Goal: Transaction & Acquisition: Purchase product/service

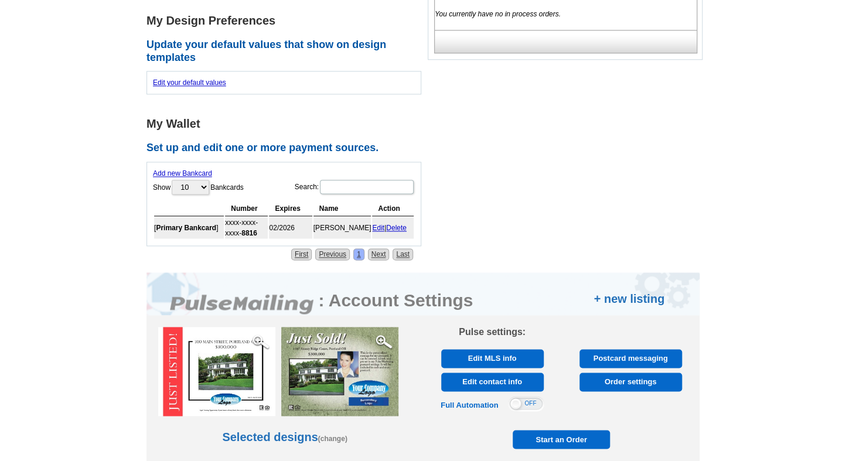
scroll to position [586, 0]
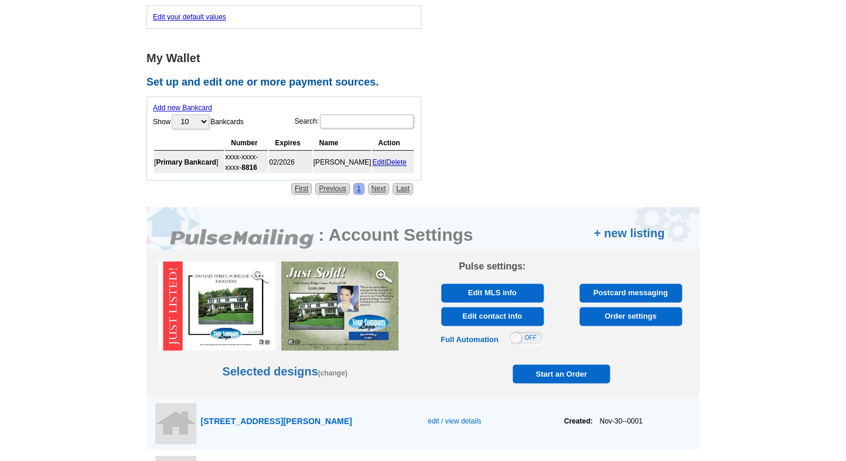
click at [379, 158] on link "Edit" at bounding box center [378, 162] width 12 height 8
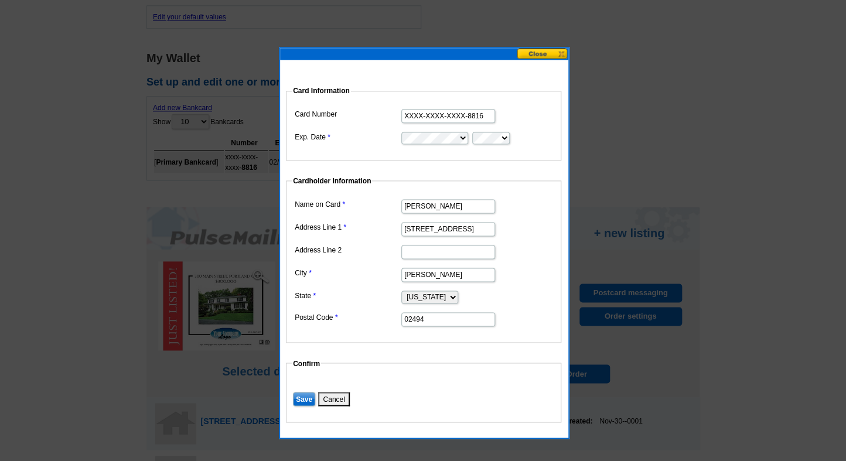
drag, startPoint x: 460, startPoint y: 225, endPoint x: 360, endPoint y: 215, distance: 100.8
click at [360, 215] on dl "Name on Card Leigh Rossi Doukas Address Line 1 29 Tower Ave Address Line 2 City…" at bounding box center [424, 261] width 264 height 131
type input "7 [PERSON_NAME] Dr"
drag, startPoint x: 488, startPoint y: 117, endPoint x: 362, endPoint y: 107, distance: 126.4
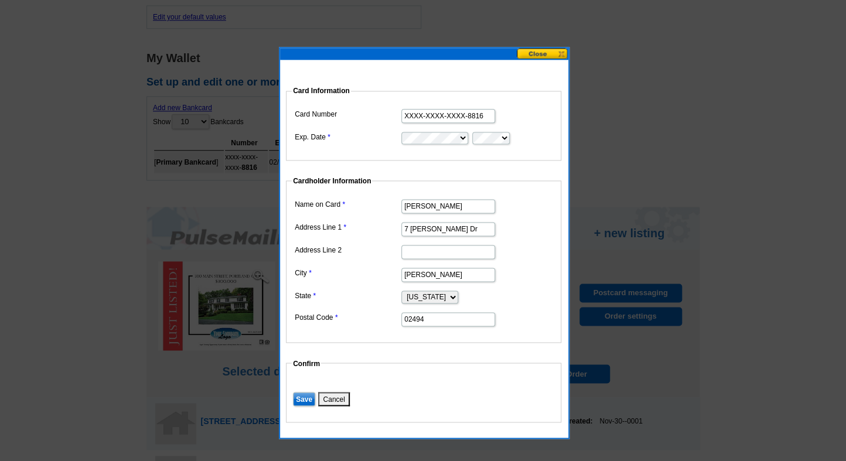
click at [362, 107] on dd "XXXX-XXXX-XXXX-8816" at bounding box center [424, 115] width 264 height 18
click at [490, 118] on input "XXXX-XXXX-XXXX-8816" at bounding box center [449, 116] width 94 height 14
click at [539, 58] on button at bounding box center [543, 53] width 52 height 11
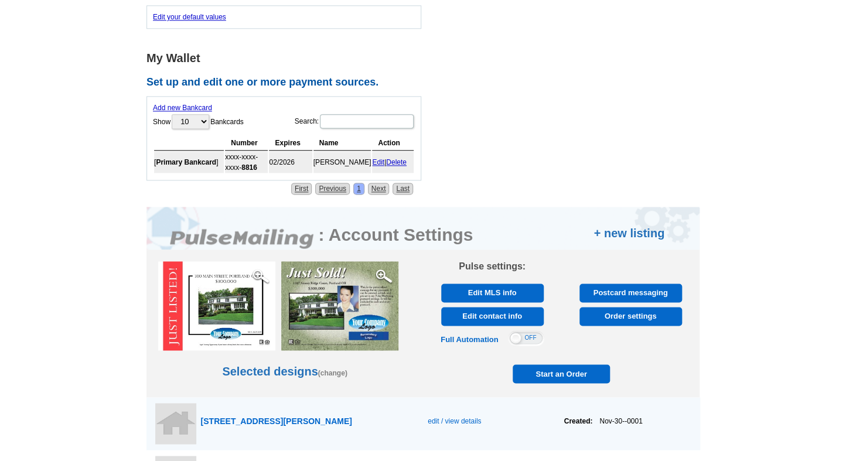
click at [402, 158] on link "Delete" at bounding box center [396, 162] width 21 height 8
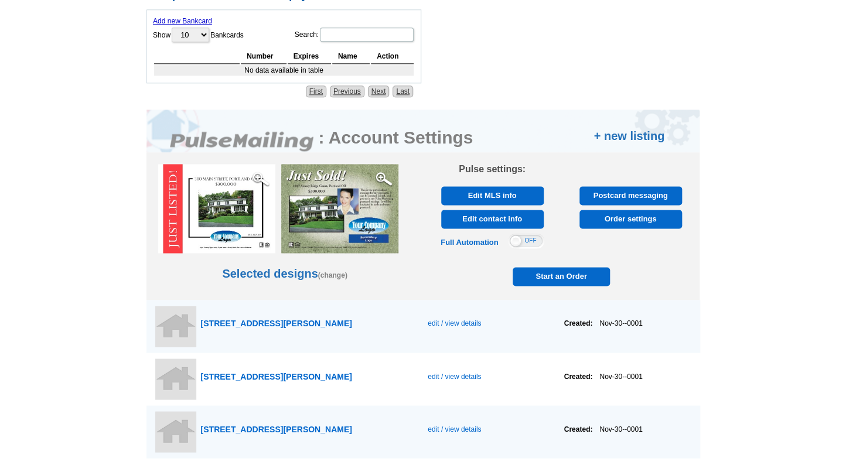
click at [322, 164] on img at bounding box center [339, 208] width 117 height 89
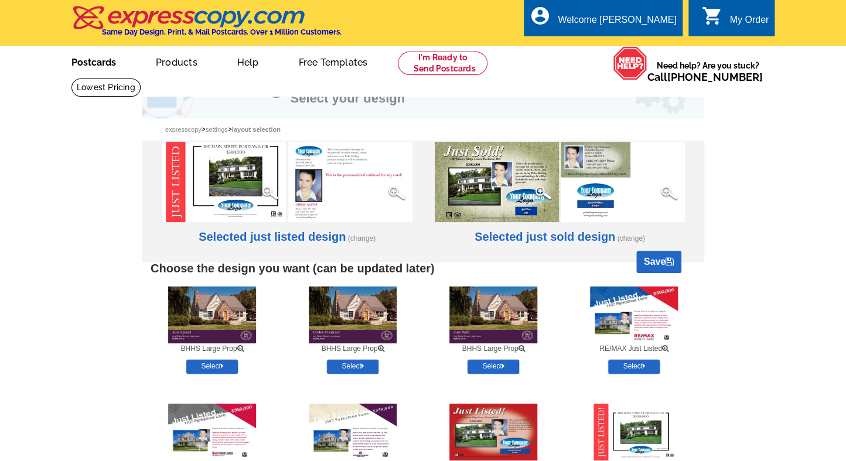
click at [94, 60] on link "Postcards" at bounding box center [94, 61] width 82 height 28
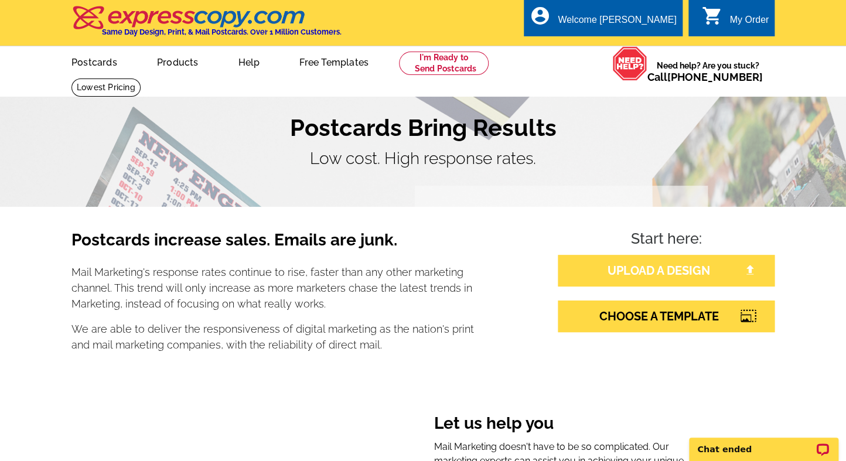
click at [694, 266] on link "UPLOAD A DESIGN" at bounding box center [666, 271] width 217 height 32
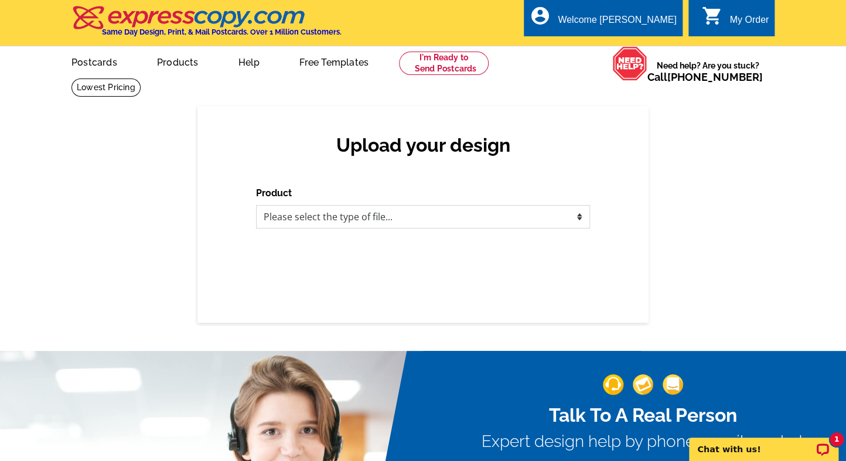
click at [580, 215] on select "Please select the type of file... Postcards Business Cards Letters and flyers G…" at bounding box center [423, 216] width 334 height 23
select select "1"
click at [256, 206] on select "Please select the type of file... Postcards Business Cards Letters and flyers G…" at bounding box center [423, 216] width 334 height 23
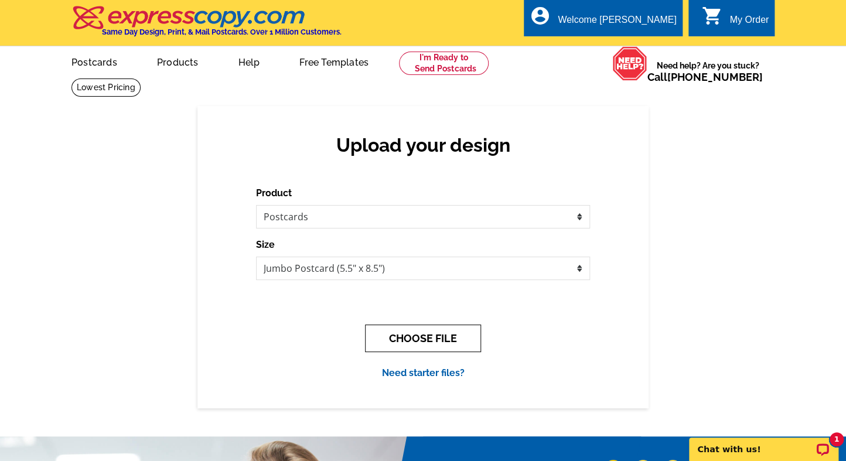
click at [414, 339] on button "CHOOSE FILE" at bounding box center [423, 339] width 116 height 28
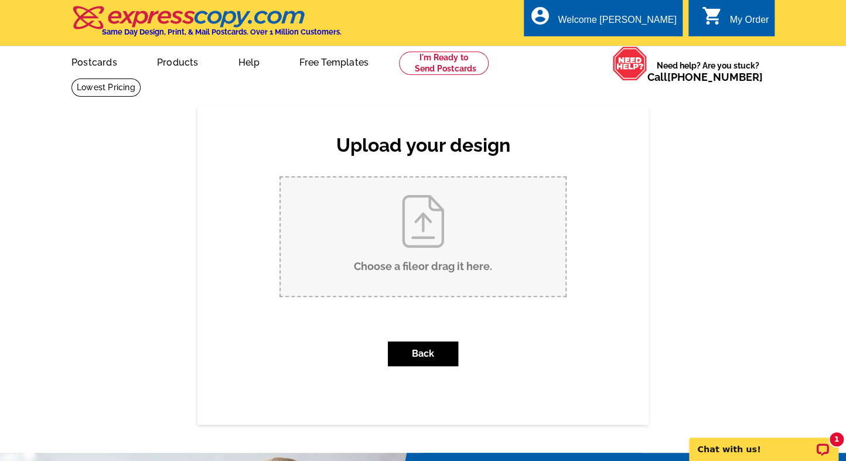
click at [421, 236] on input "Choose a file or drag it here ." at bounding box center [423, 237] width 285 height 118
type input "C:\fakepath\Postcard Back Side 10 13 24 Leigh R Doukas.pdf"
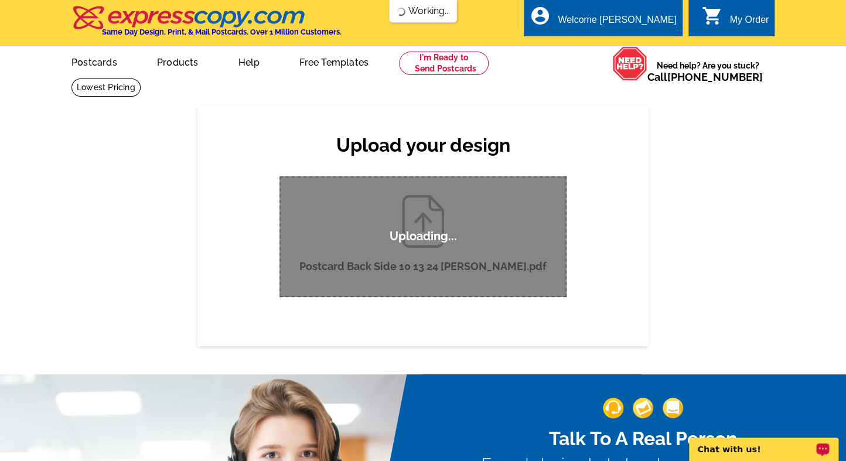
click at [791, 442] on div "Chat with us!" at bounding box center [763, 449] width 149 height 23
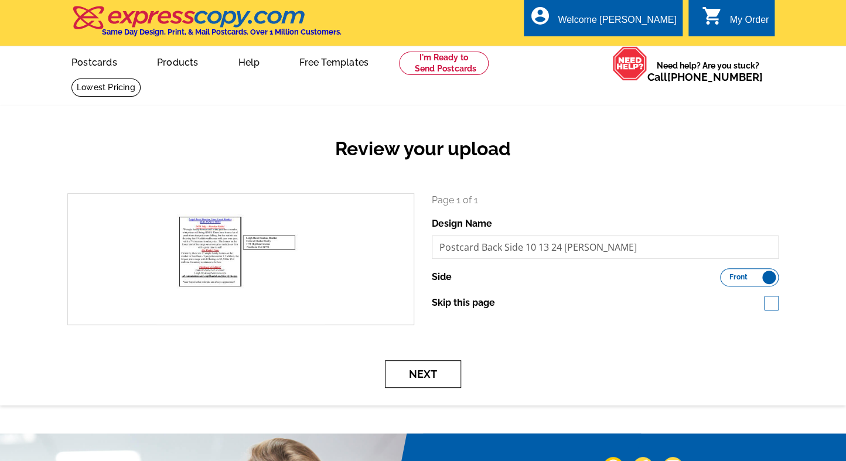
click at [426, 374] on button "Next" at bounding box center [423, 375] width 76 height 28
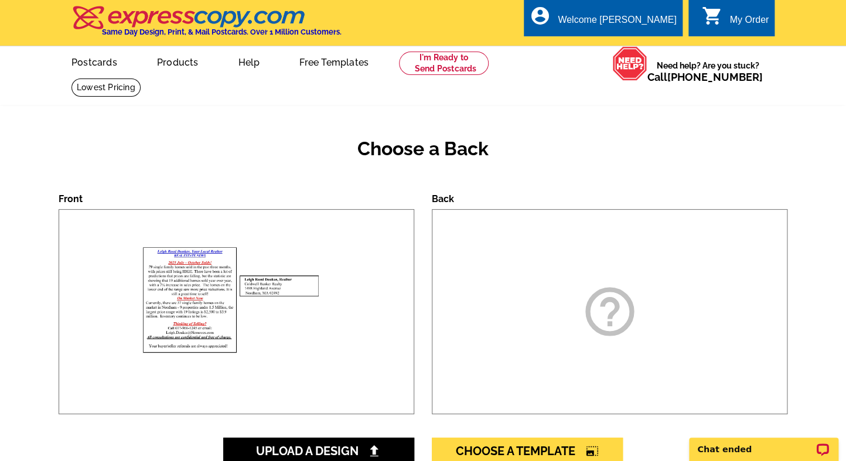
click at [73, 198] on label "Front" at bounding box center [71, 198] width 24 height 11
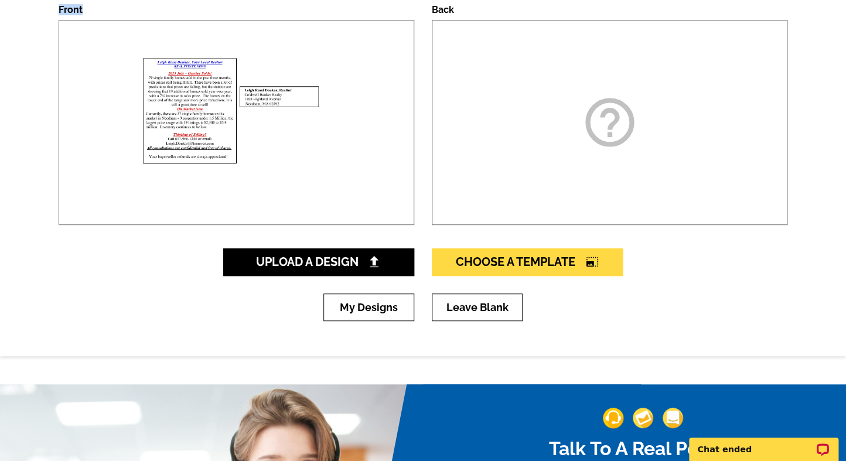
scroll to position [195, 0]
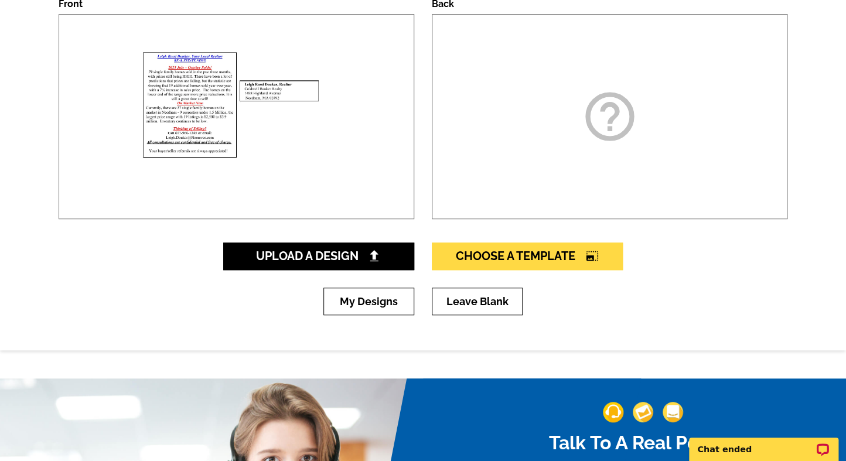
click at [611, 117] on icon "help_outline" at bounding box center [610, 116] width 59 height 59
click at [603, 115] on icon "help_outline" at bounding box center [610, 116] width 59 height 59
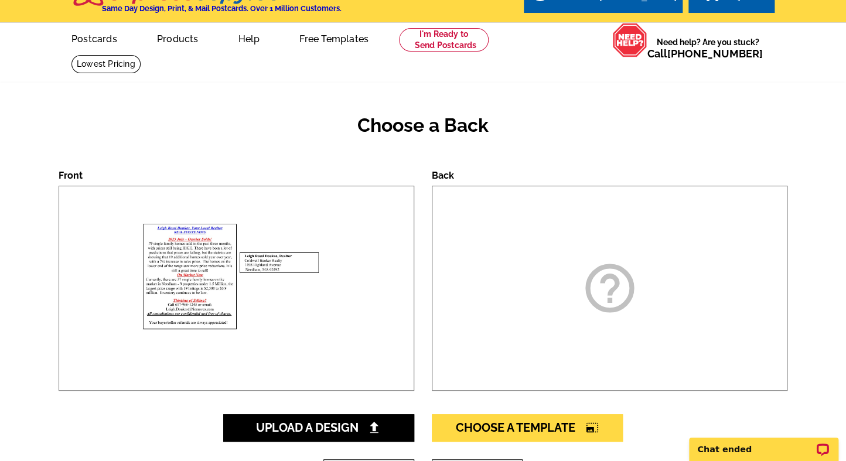
scroll to position [0, 0]
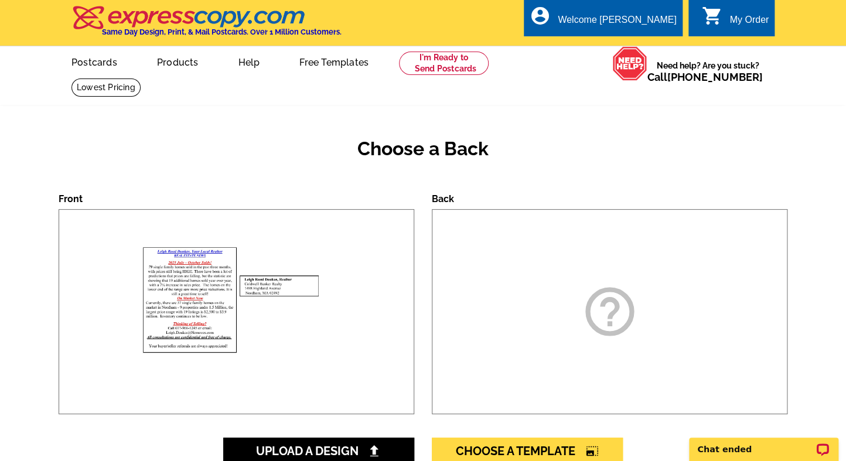
click at [616, 313] on icon "help_outline" at bounding box center [610, 312] width 59 height 59
click at [614, 310] on icon "help_outline" at bounding box center [610, 312] width 59 height 59
click at [599, 311] on icon "help_outline" at bounding box center [610, 312] width 59 height 59
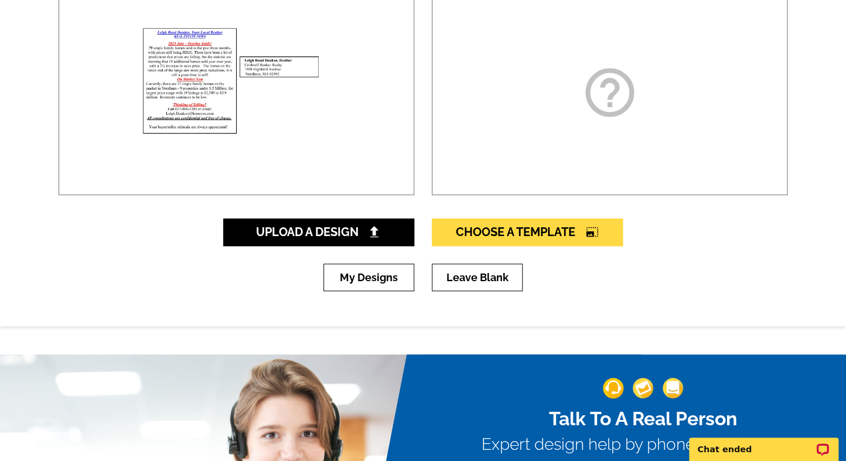
scroll to position [260, 0]
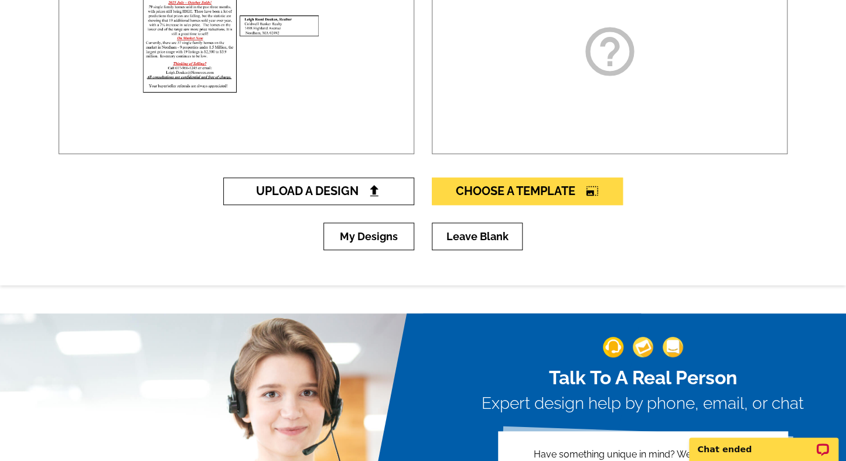
click at [325, 192] on span "Upload A Design" at bounding box center [319, 191] width 126 height 14
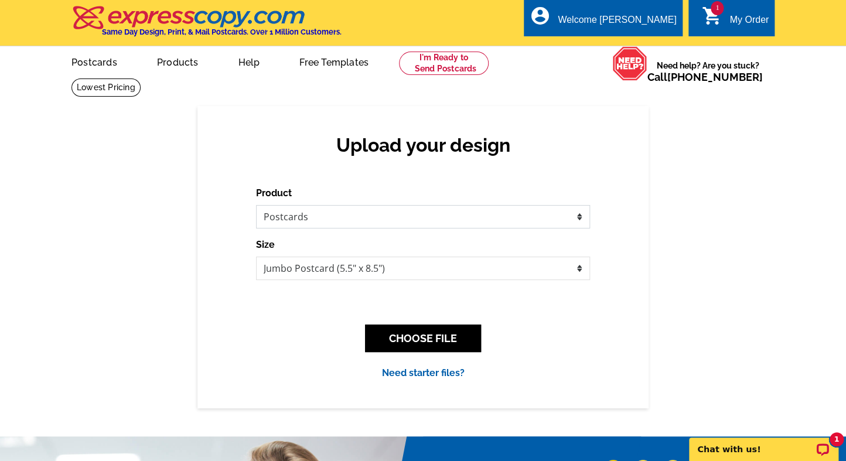
click at [576, 215] on select "Please select the type of file... Postcards Business Cards Letters and flyers G…" at bounding box center [423, 216] width 334 height 23
click at [256, 206] on select "Please select the type of file... Postcards Business Cards Letters and flyers G…" at bounding box center [423, 216] width 334 height 23
click at [427, 342] on button "CHOOSE FILE" at bounding box center [423, 339] width 116 height 28
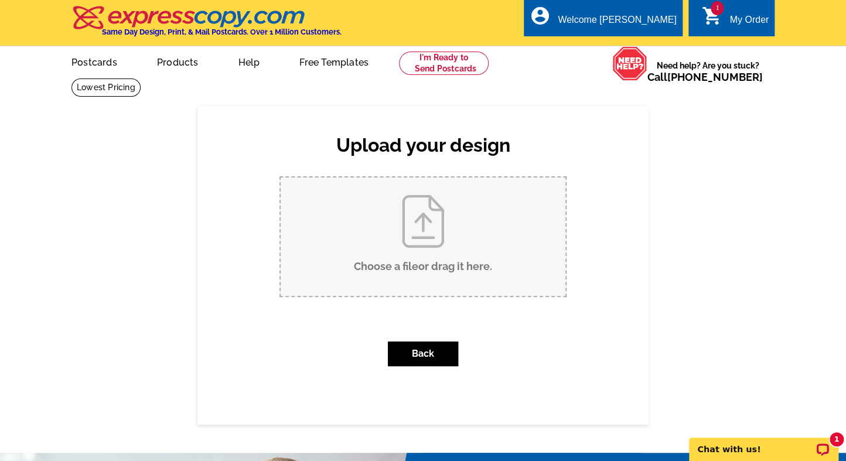
click at [422, 227] on input "Choose a file or drag it here ." at bounding box center [423, 237] width 285 height 118
type input "C:\fakepath\Post card front 4 20 23.pdf"
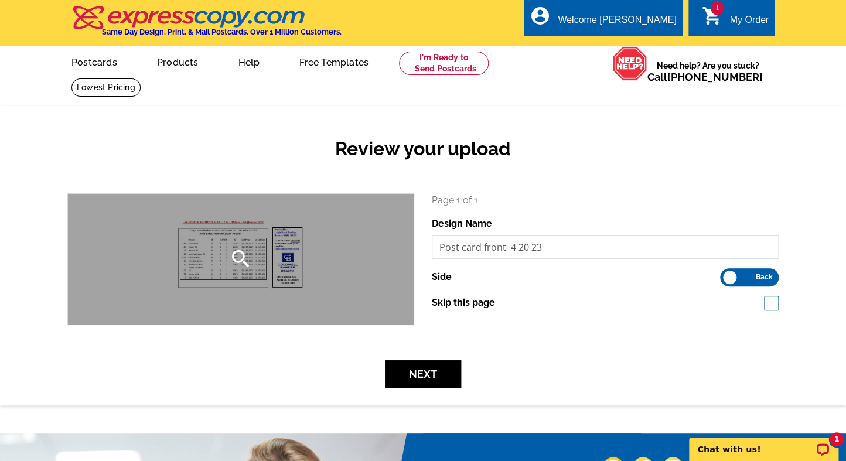
click at [220, 246] on div "search" at bounding box center [241, 259] width 346 height 131
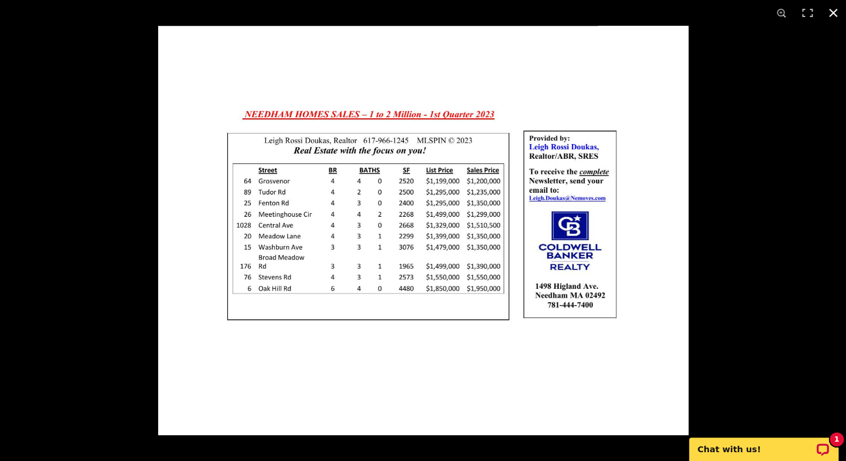
click at [832, 8] on button at bounding box center [834, 13] width 26 height 26
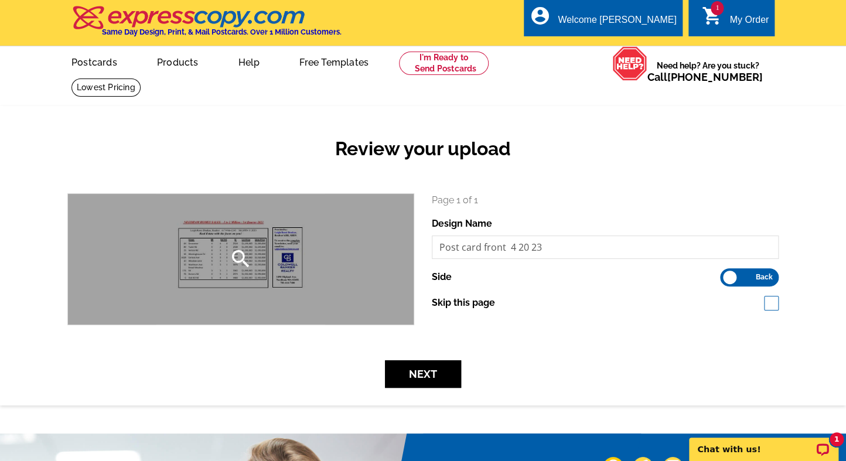
click at [247, 253] on icon "search" at bounding box center [240, 258] width 23 height 23
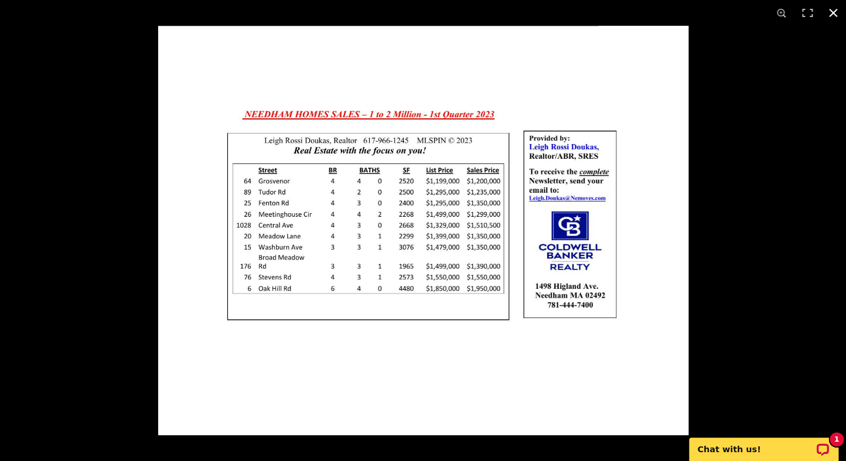
click at [832, 9] on button at bounding box center [834, 13] width 26 height 26
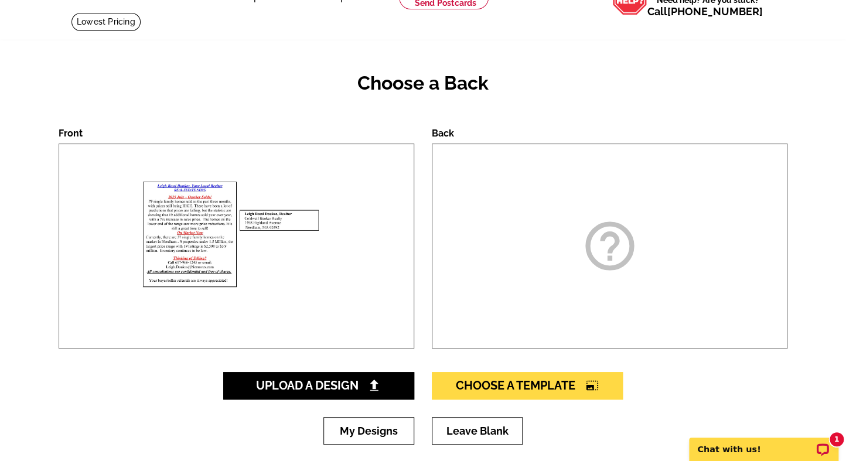
scroll to position [65, 0]
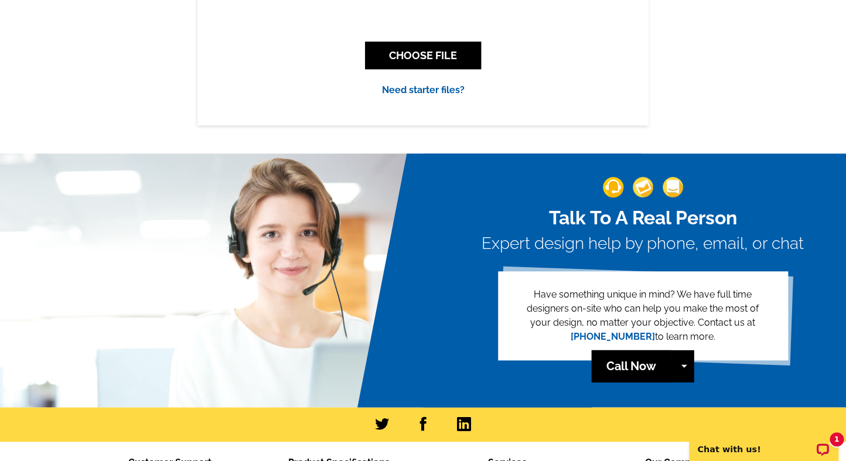
scroll to position [195, 0]
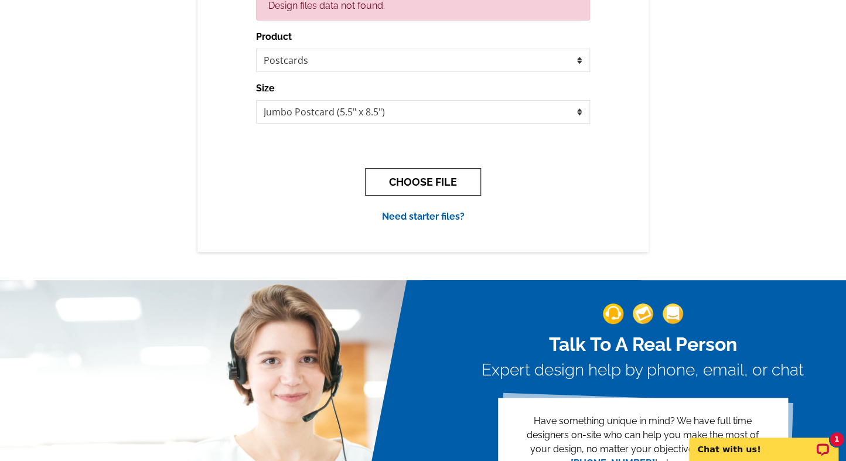
click at [424, 185] on button "CHOOSE FILE" at bounding box center [423, 182] width 116 height 28
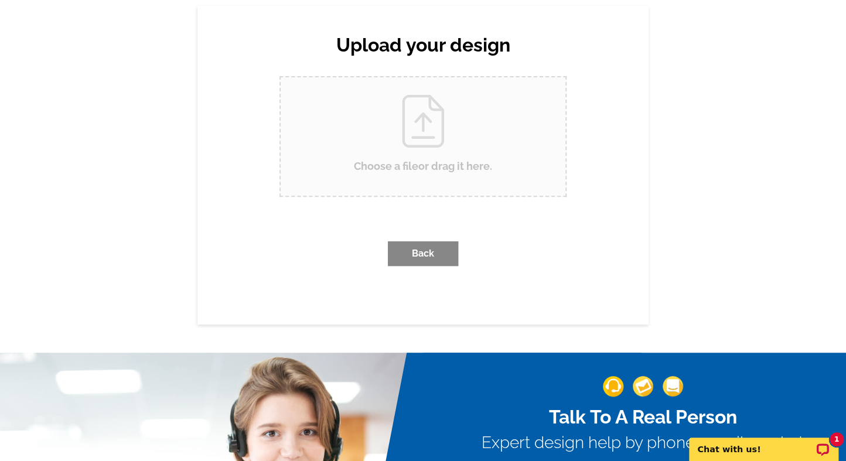
scroll to position [0, 0]
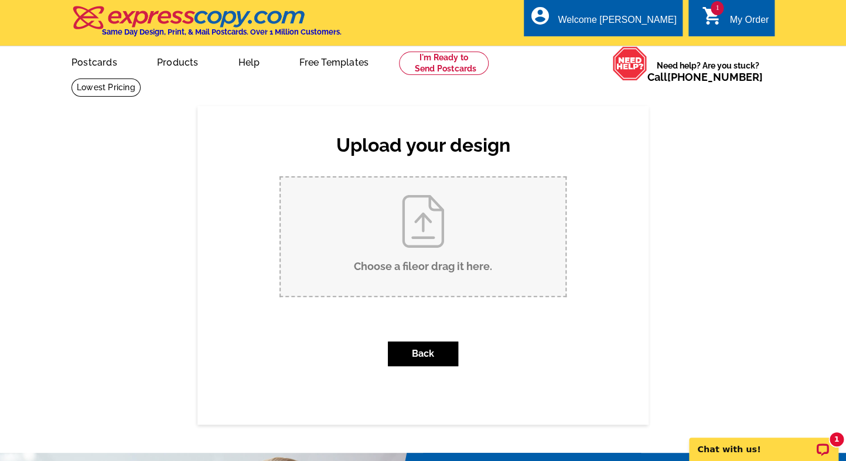
click at [431, 237] on input "Choose a file or drag it here ." at bounding box center [423, 237] width 285 height 118
click at [737, 25] on div "My Order" at bounding box center [749, 23] width 39 height 16
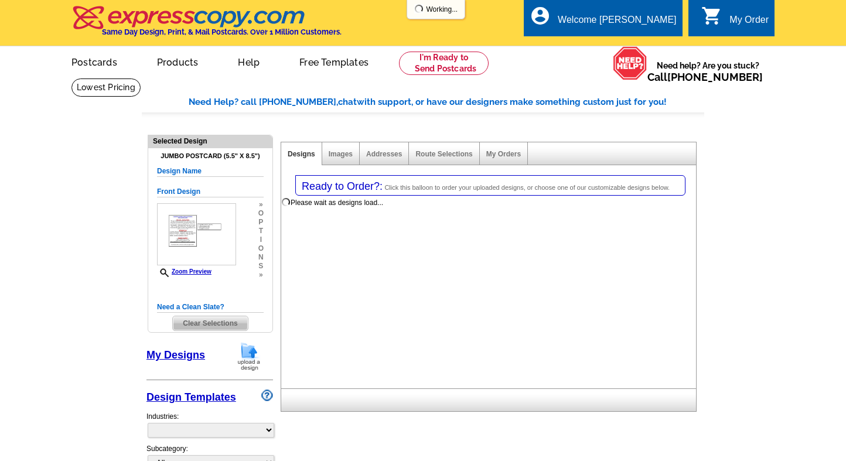
select select "1"
select select "2"
select select "back"
select select "785"
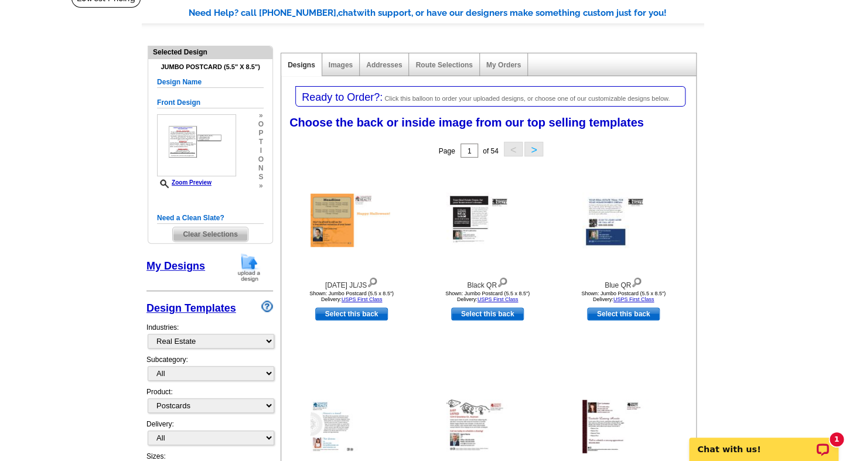
scroll to position [130, 0]
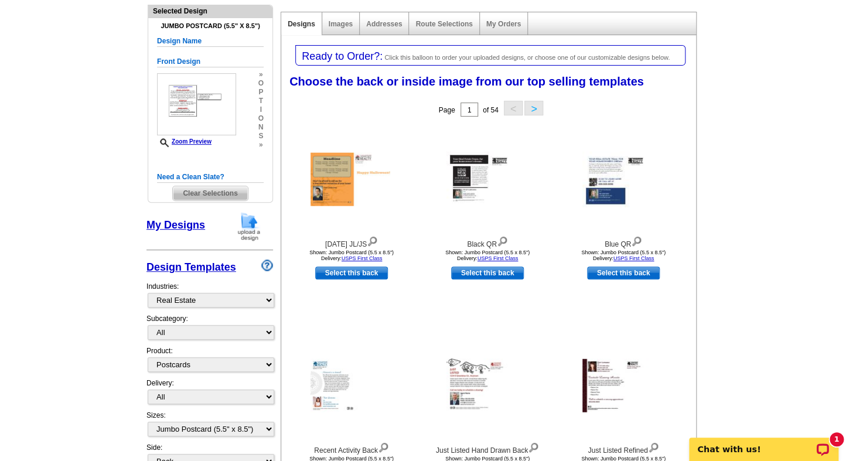
click at [211, 194] on span "Clear Selections" at bounding box center [210, 193] width 74 height 14
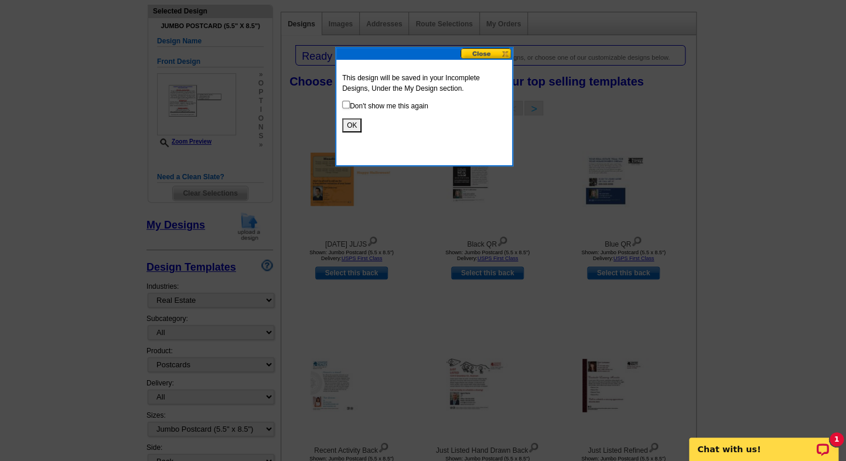
click at [351, 124] on button "OK" at bounding box center [351, 125] width 19 height 14
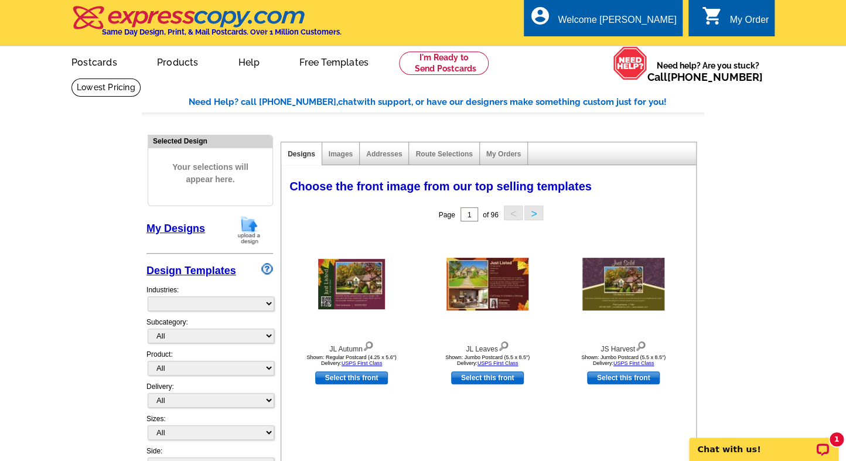
select select "785"
click at [91, 66] on link "Postcards" at bounding box center [94, 61] width 82 height 28
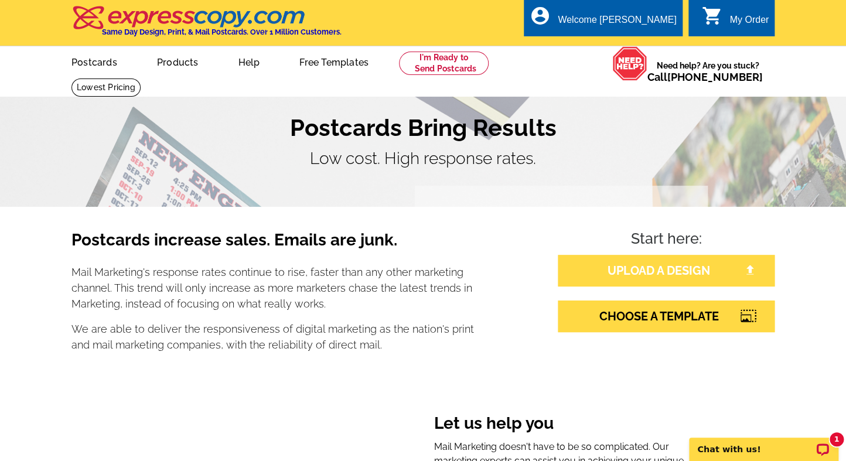
click at [688, 268] on link "UPLOAD A DESIGN" at bounding box center [666, 271] width 217 height 32
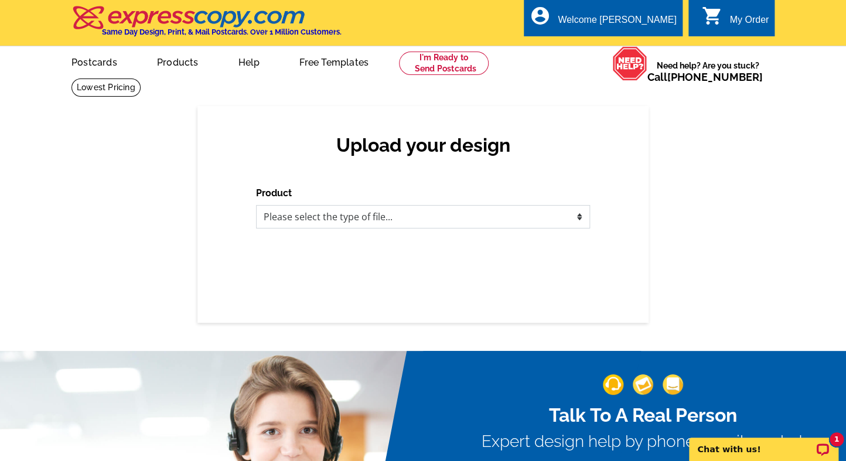
click at [449, 218] on select "Please select the type of file... Postcards Business Cards Letters and flyers G…" at bounding box center [423, 216] width 334 height 23
select select "1"
click at [256, 206] on select "Please select the type of file... Postcards Business Cards Letters and flyers G…" at bounding box center [423, 216] width 334 height 23
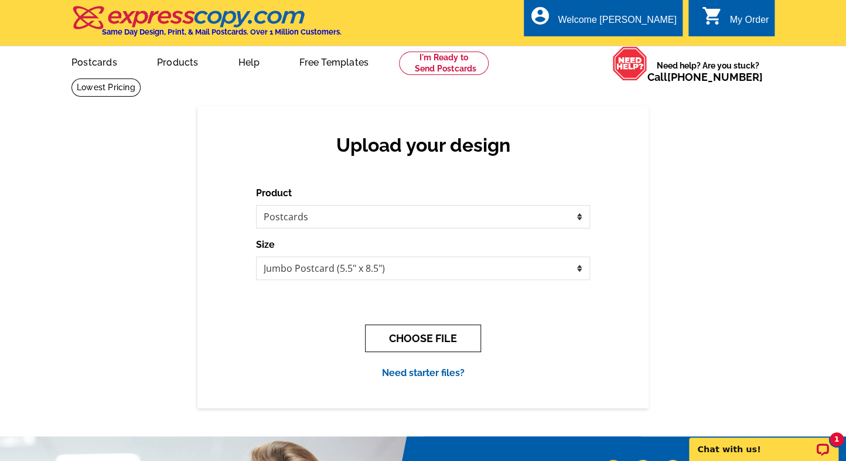
click at [424, 336] on button "CHOOSE FILE" at bounding box center [423, 339] width 116 height 28
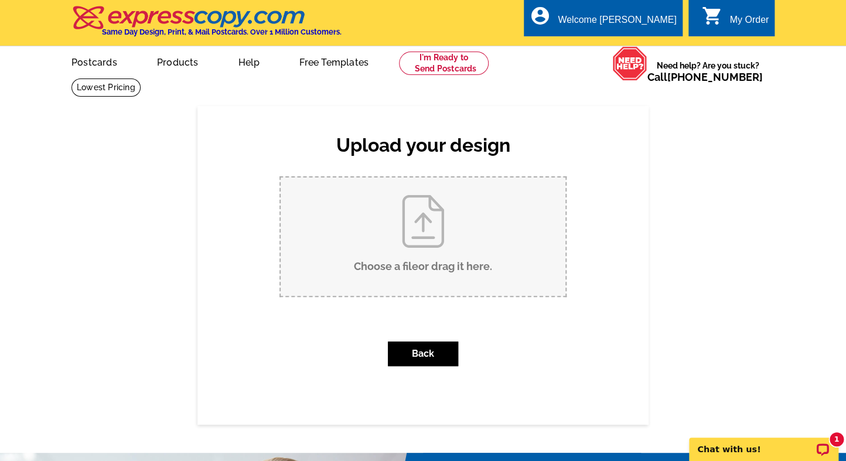
click at [441, 245] on input "Choose a file or drag it here ." at bounding box center [423, 237] width 285 height 118
type input "C:\fakepath\Post card front 10 25.pdf"
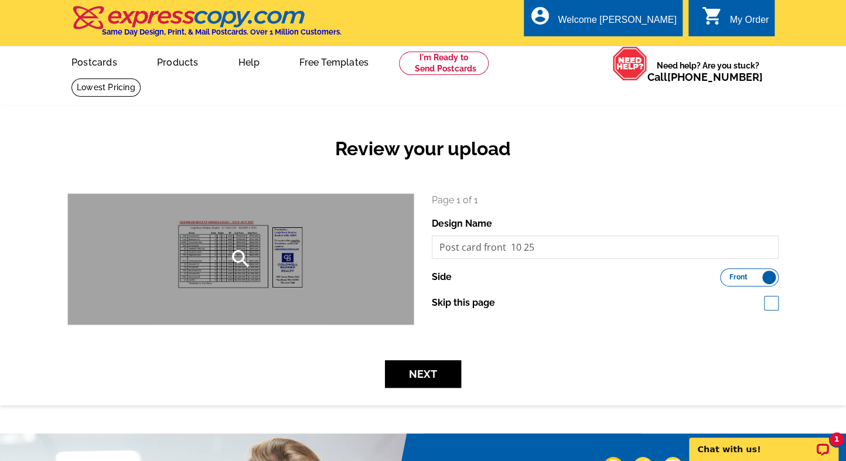
click at [242, 251] on icon "search" at bounding box center [240, 258] width 23 height 23
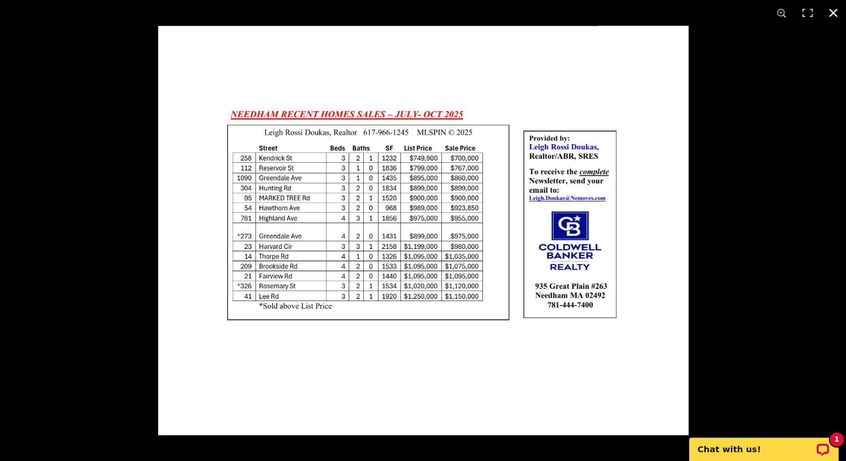
click at [835, 11] on button at bounding box center [834, 13] width 26 height 26
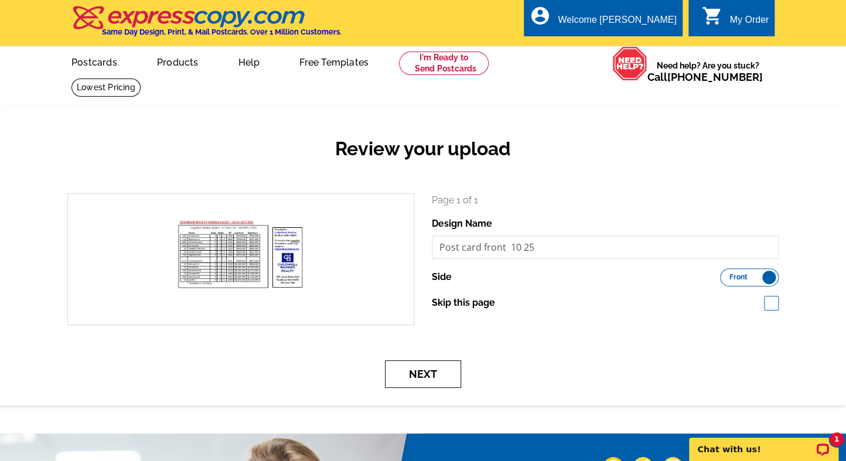
click at [427, 372] on button "Next" at bounding box center [423, 375] width 76 height 28
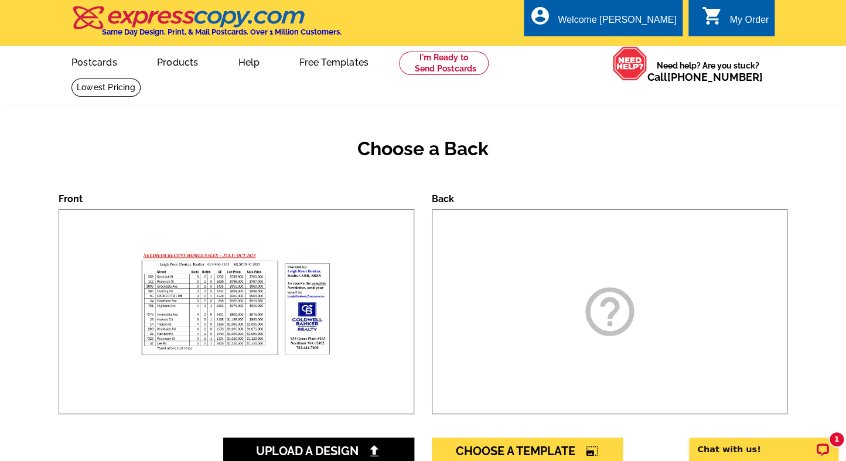
click at [604, 307] on icon "help_outline" at bounding box center [610, 312] width 59 height 59
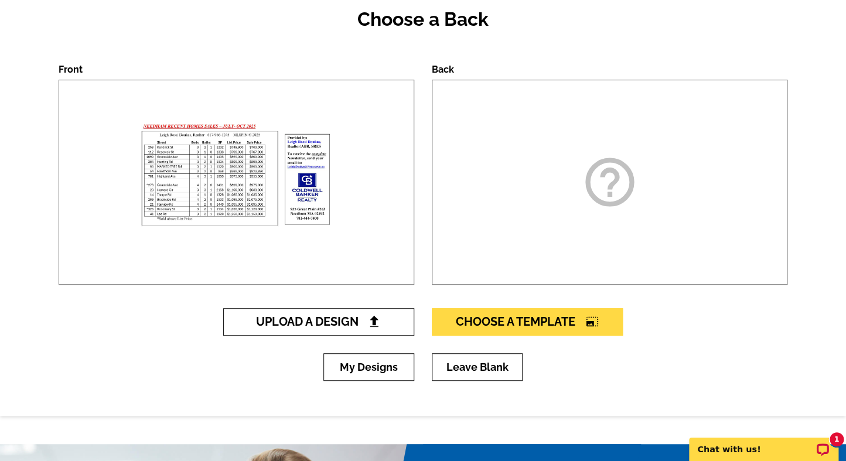
scroll to position [130, 0]
click at [379, 318] on img at bounding box center [374, 321] width 12 height 12
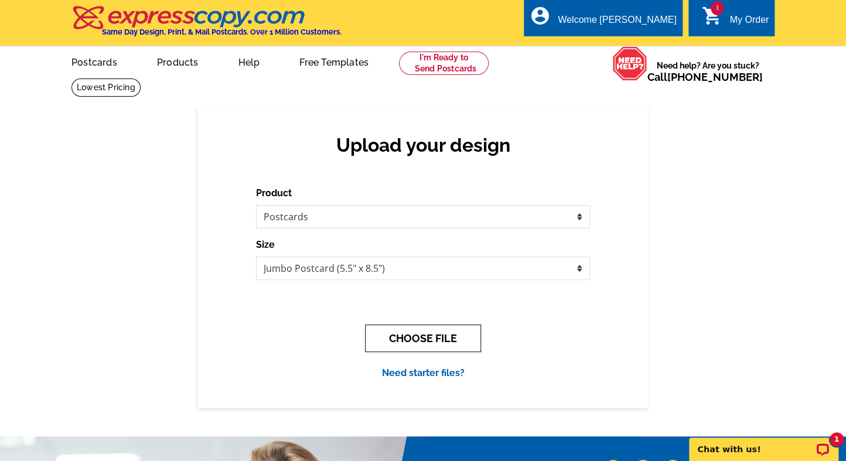
click at [431, 343] on button "CHOOSE FILE" at bounding box center [423, 339] width 116 height 28
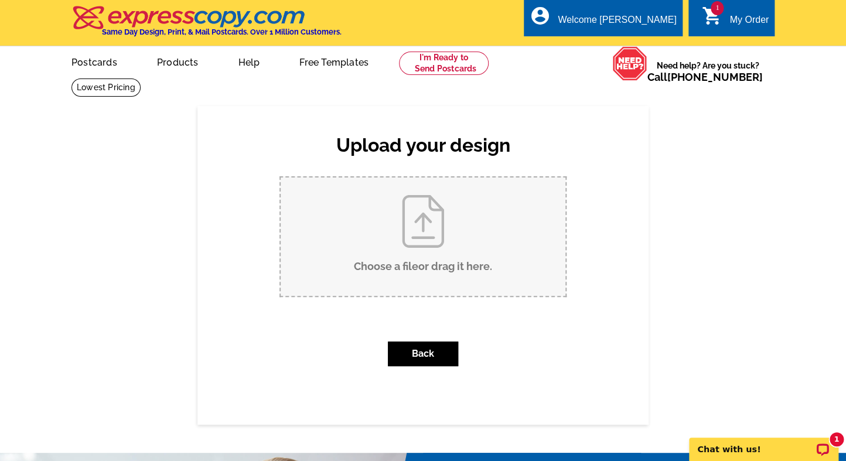
click at [417, 226] on input "Choose a file or drag it here ." at bounding box center [423, 237] width 285 height 118
type input "C:\fakepath\Postcard Back Side 10 13 24 [PERSON_NAME].doc"
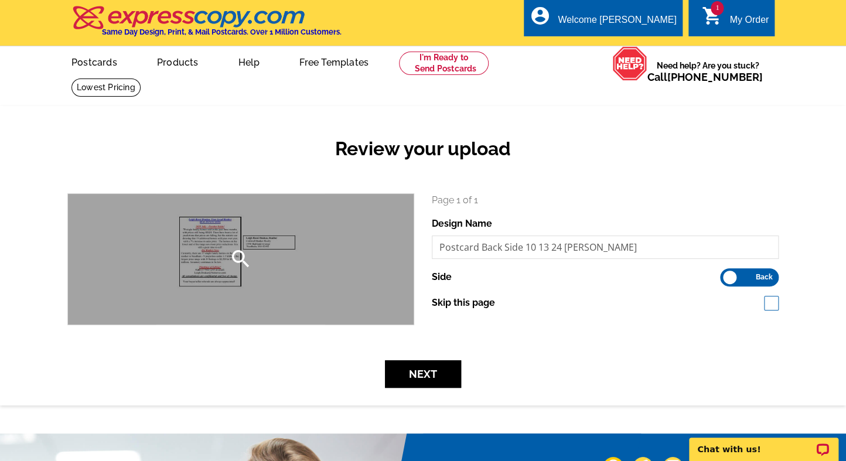
click at [215, 243] on div "search" at bounding box center [241, 259] width 346 height 131
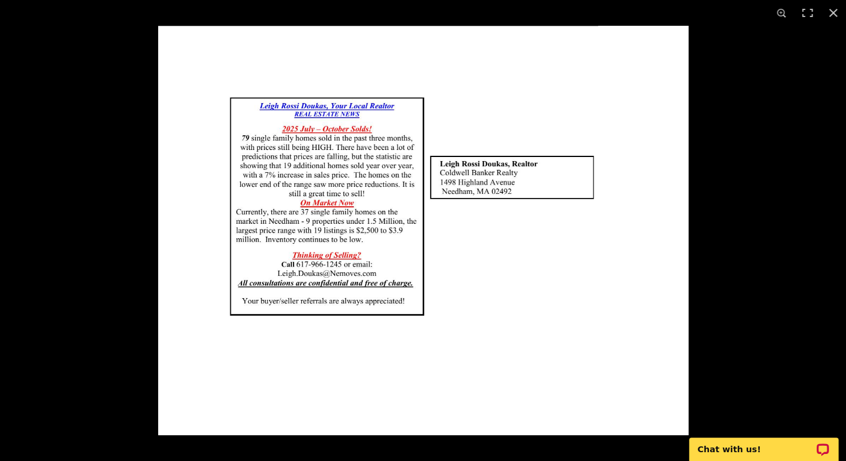
click at [490, 179] on img at bounding box center [423, 231] width 531 height 410
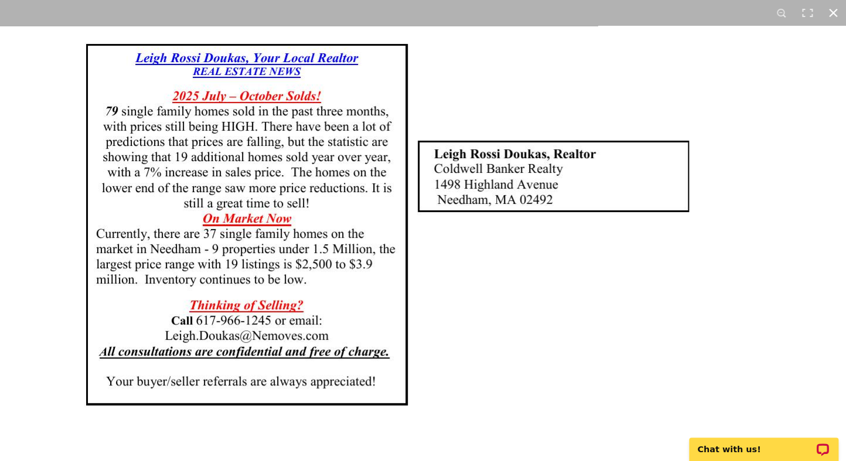
click at [834, 15] on button at bounding box center [834, 13] width 26 height 26
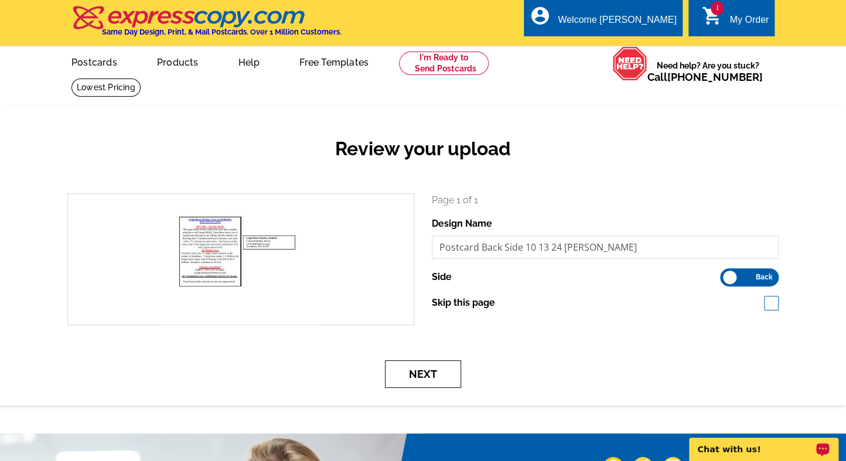
click at [432, 376] on button "Next" at bounding box center [423, 375] width 76 height 28
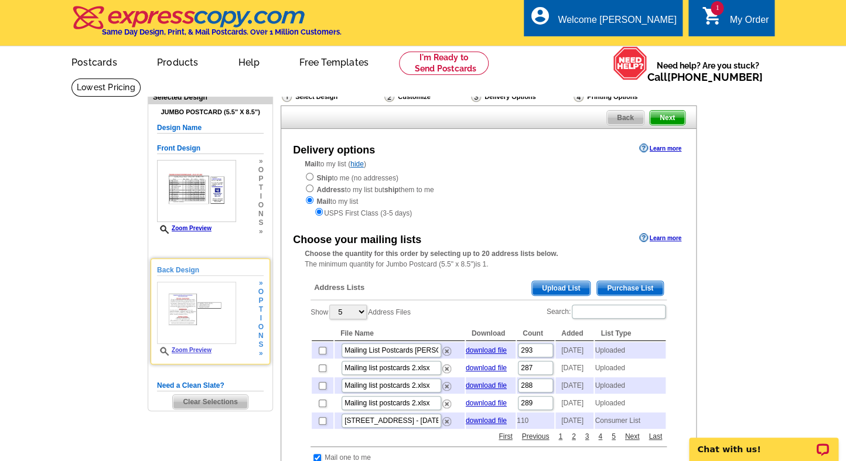
click at [188, 302] on img at bounding box center [196, 313] width 79 height 62
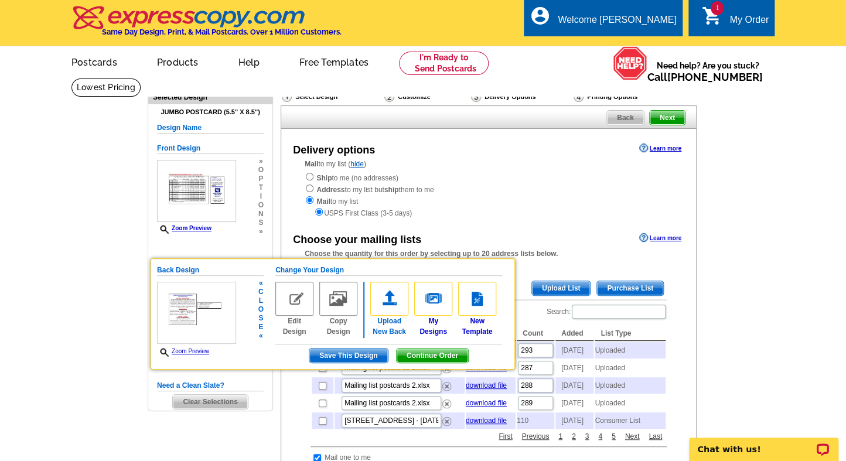
click at [385, 301] on img at bounding box center [389, 299] width 38 height 34
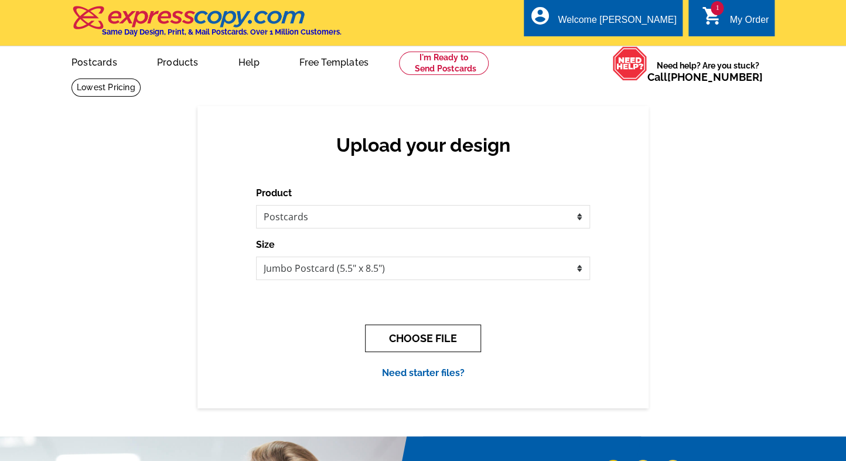
click at [422, 338] on button "CHOOSE FILE" at bounding box center [423, 339] width 116 height 28
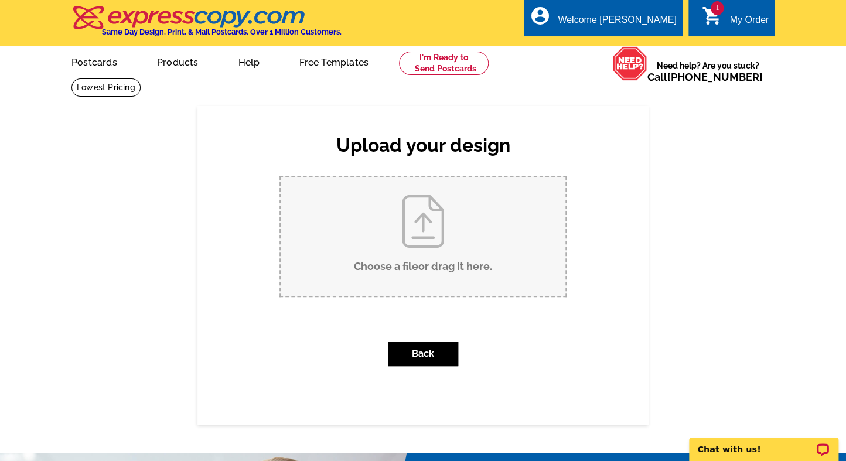
click at [436, 232] on input "Choose a file or drag it here ." at bounding box center [423, 237] width 285 height 118
click at [417, 221] on input "Choose a file or drag it here ." at bounding box center [423, 237] width 285 height 118
type input "C:\fakepath\Postcard Back Side 10 13 25 Leigh R Doukas.pdf"
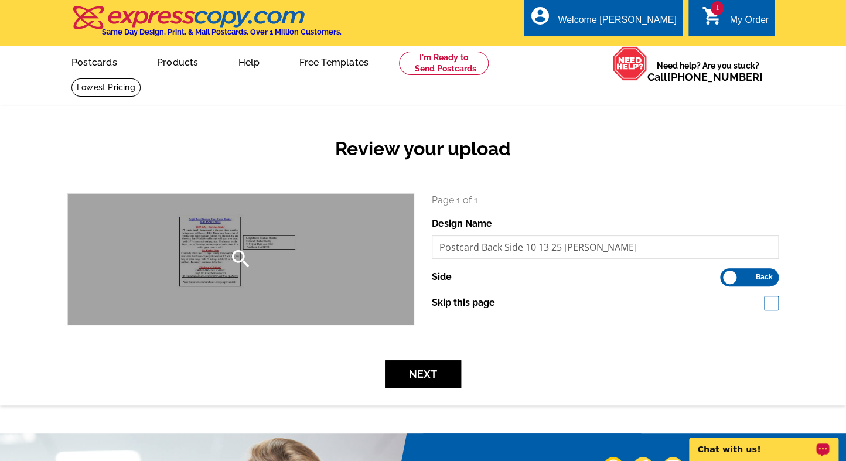
click at [207, 251] on div "search" at bounding box center [241, 259] width 346 height 131
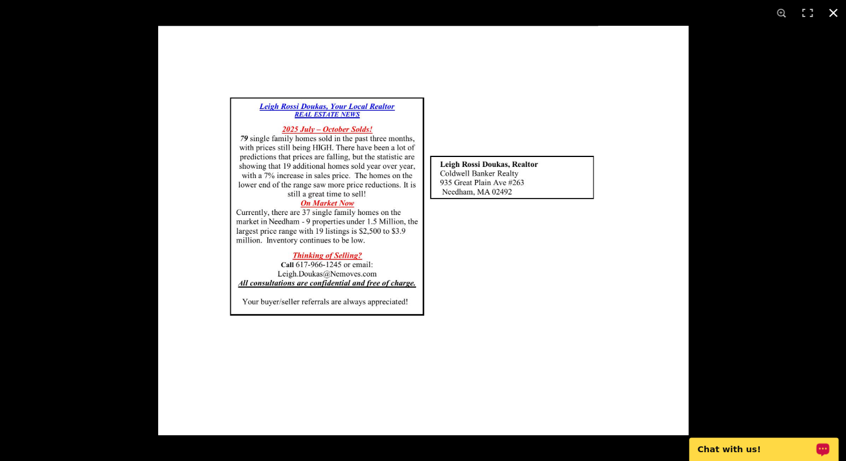
click at [831, 15] on button at bounding box center [834, 13] width 26 height 26
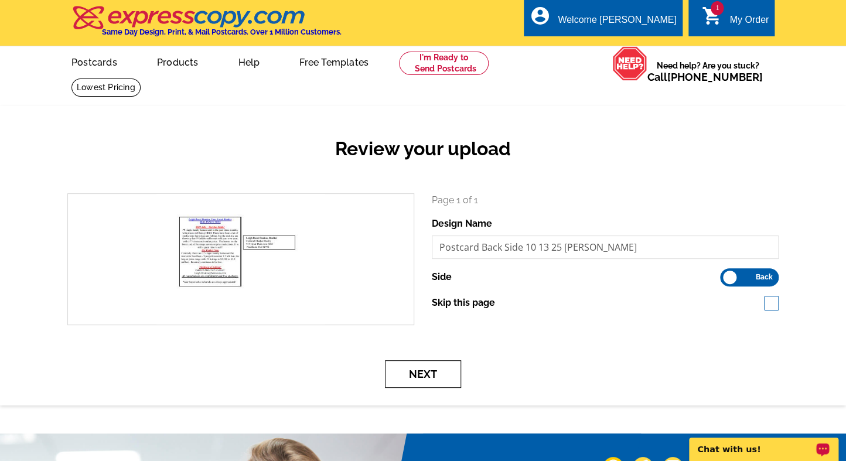
click at [433, 378] on button "Next" at bounding box center [423, 375] width 76 height 28
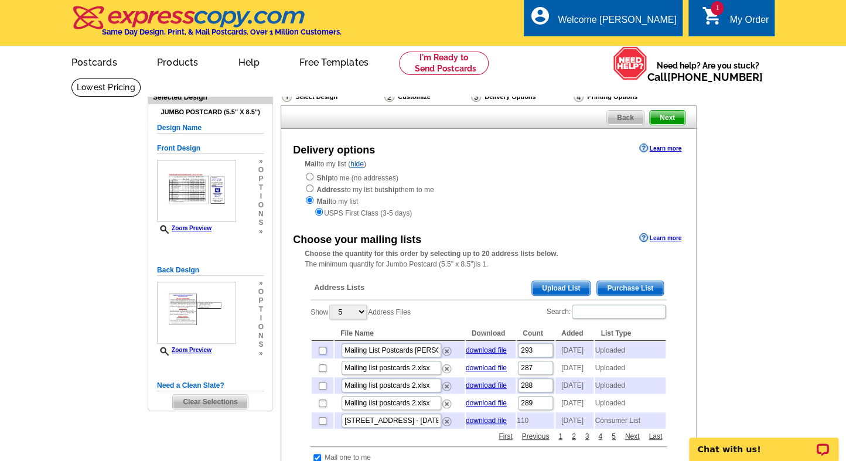
click at [322, 352] on input "checkbox" at bounding box center [323, 351] width 8 height 8
checkbox input "true"
click at [322, 372] on input "checkbox" at bounding box center [323, 369] width 8 height 8
checkbox input "true"
click at [320, 390] on input "checkbox" at bounding box center [323, 386] width 8 height 8
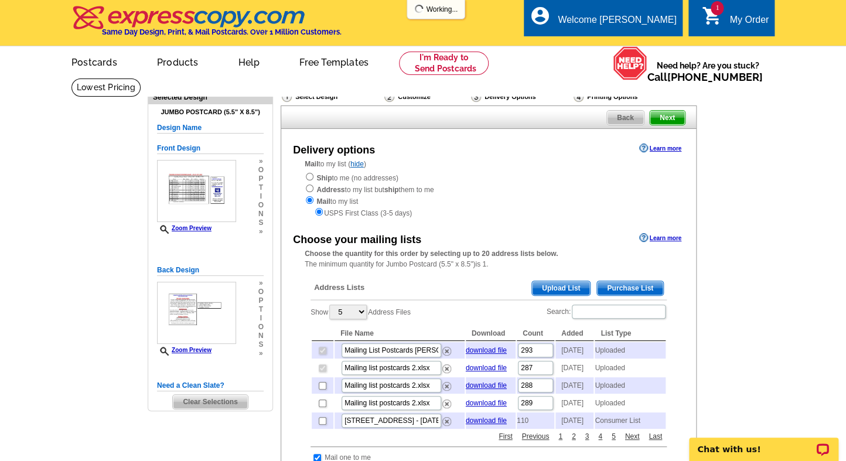
checkbox input "true"
click at [324, 407] on input "checkbox" at bounding box center [323, 404] width 8 height 8
checkbox input "true"
click at [323, 425] on input "checkbox" at bounding box center [323, 421] width 8 height 8
checkbox input "true"
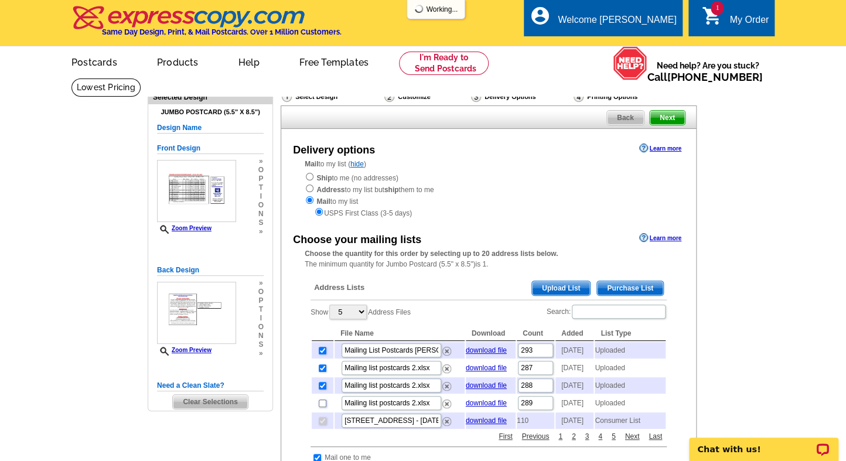
click at [319, 407] on input "checkbox" at bounding box center [323, 404] width 8 height 8
checkbox input "true"
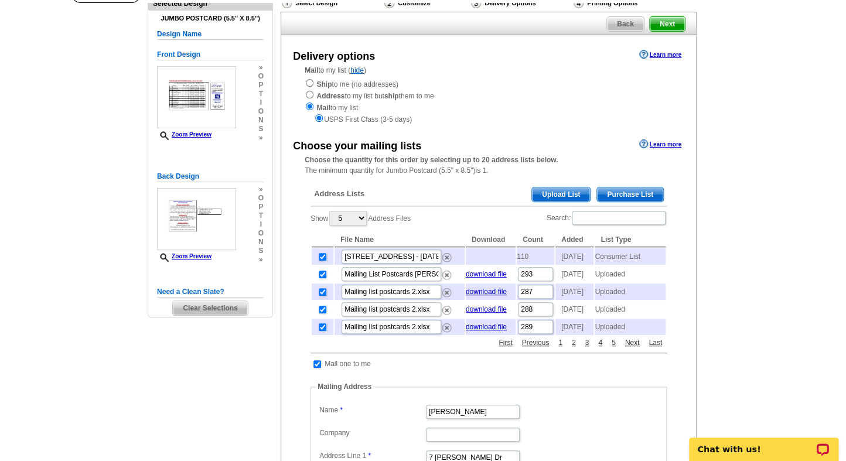
scroll to position [65, 0]
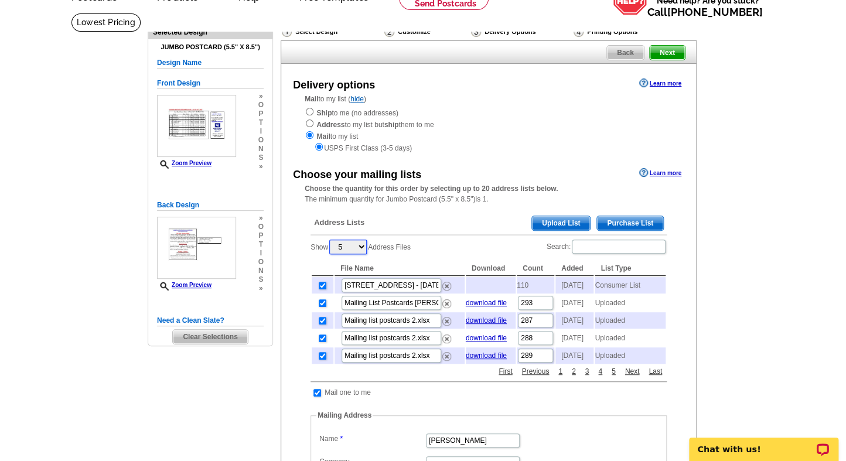
click at [365, 245] on select "5 10 25 50 100" at bounding box center [348, 247] width 38 height 15
click at [436, 243] on div "Show 5 10 25 50 100 Address Files Search: File Name Download Count Added List T…" at bounding box center [489, 302] width 356 height 127
click at [319, 286] on input "checkbox" at bounding box center [323, 286] width 8 height 8
checkbox input "false"
click at [320, 307] on input "checkbox" at bounding box center [323, 304] width 8 height 8
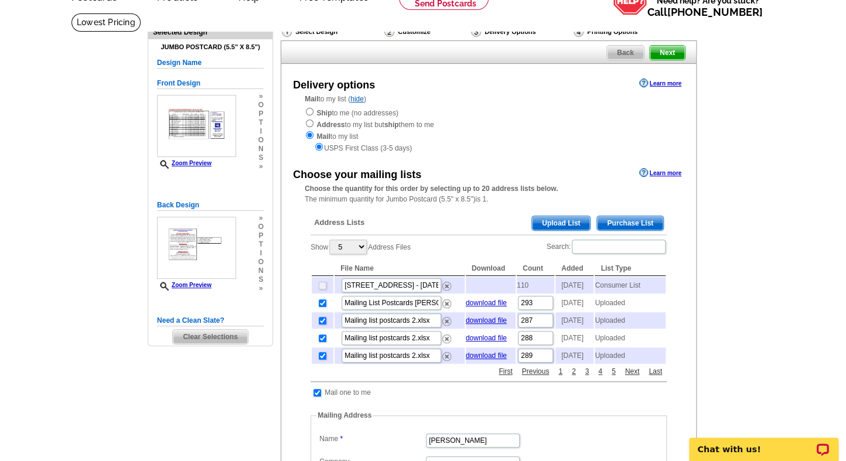
checkbox input "false"
click at [317, 329] on td at bounding box center [323, 320] width 22 height 16
click at [321, 325] on input "checkbox" at bounding box center [323, 321] width 8 height 8
checkbox input "false"
click at [324, 342] on input "checkbox" at bounding box center [323, 339] width 8 height 8
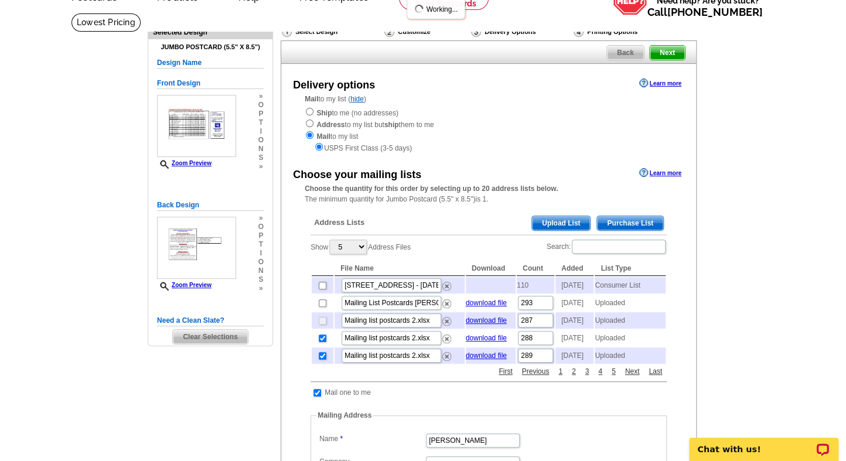
checkbox input "false"
click at [321, 342] on input "checkbox" at bounding box center [323, 339] width 8 height 8
checkbox input "true"
click at [321, 360] on input "checkbox" at bounding box center [323, 356] width 8 height 8
checkbox input "false"
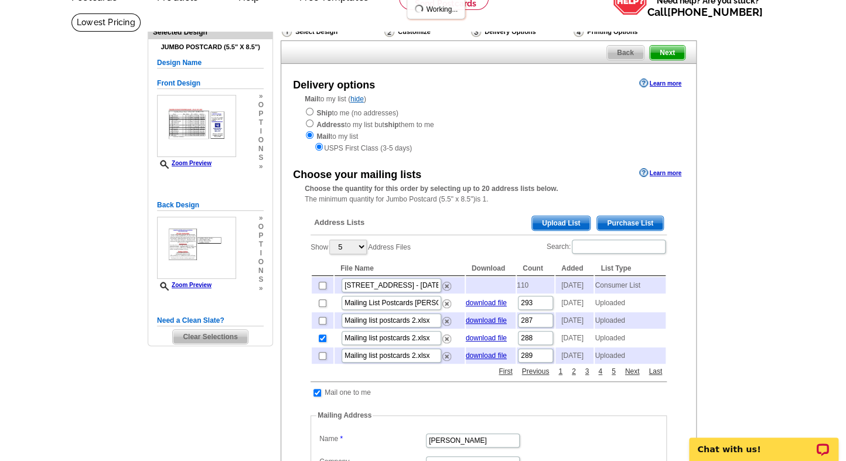
click at [689, 339] on div "Choose your mailing lists Learn more Choose the quantity for this order by sele…" at bounding box center [488, 409] width 415 height 488
click at [319, 342] on input "checkbox" at bounding box center [323, 339] width 8 height 8
checkbox input "false"
click at [563, 221] on span "Upload List" at bounding box center [561, 223] width 58 height 14
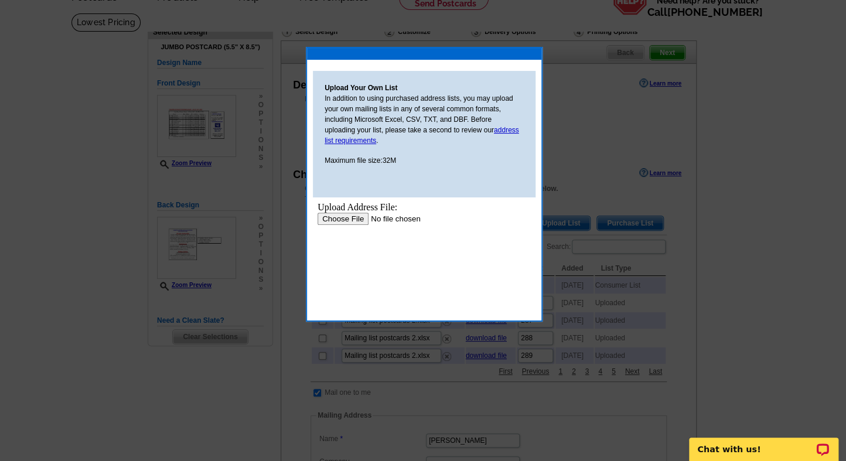
scroll to position [0, 0]
click at [330, 214] on input "file" at bounding box center [392, 219] width 148 height 12
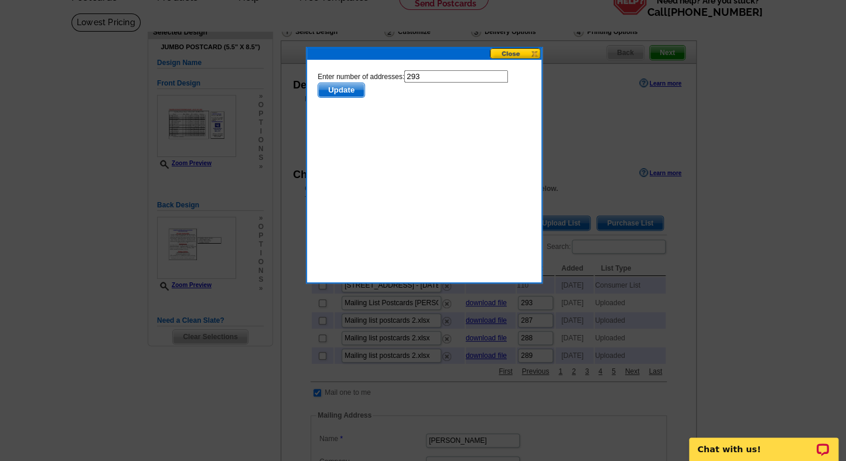
click at [348, 91] on span "Update" at bounding box center [341, 90] width 46 height 14
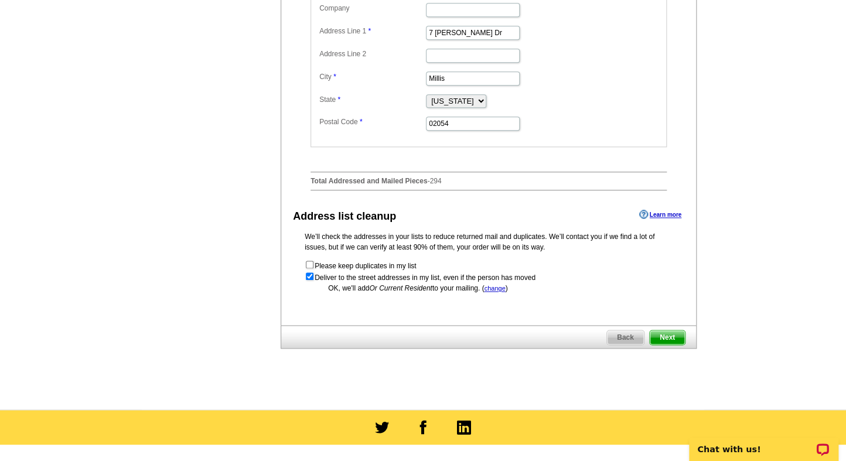
scroll to position [521, 0]
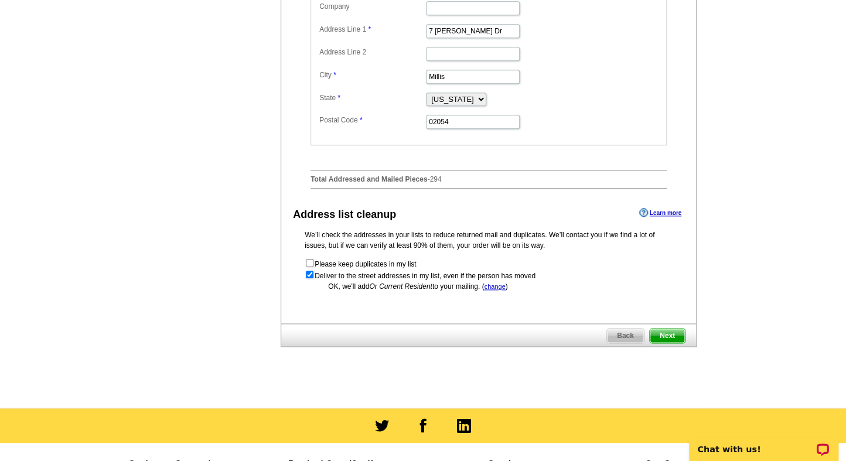
click at [668, 343] on span "Next" at bounding box center [667, 336] width 35 height 14
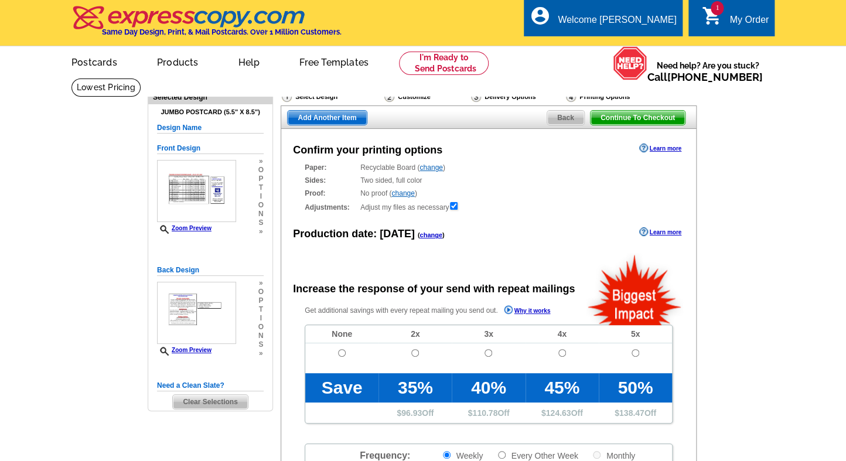
radio input "false"
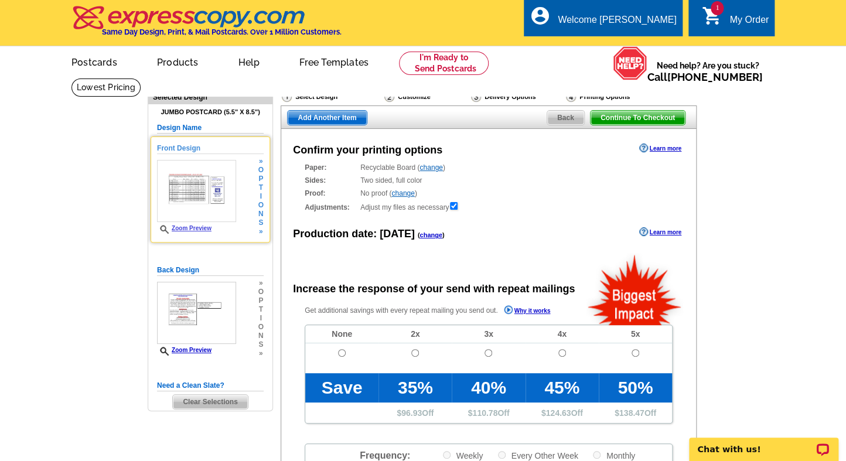
click at [185, 226] on link "Zoom Preview" at bounding box center [184, 228] width 55 height 6
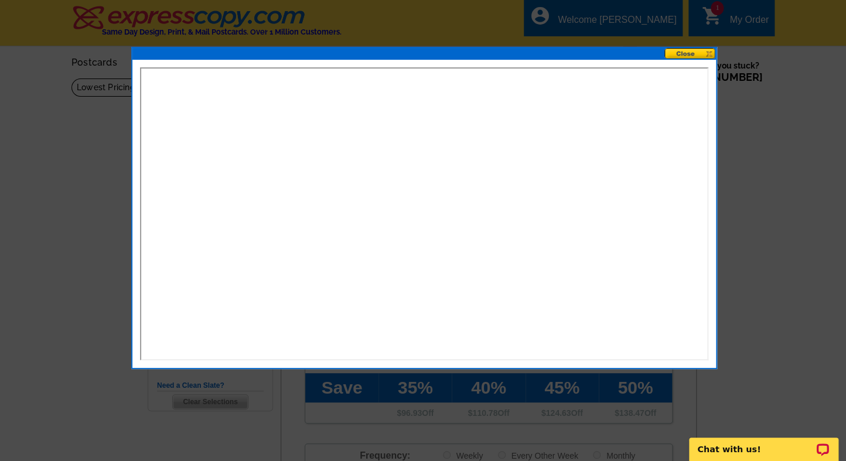
click at [697, 50] on button at bounding box center [691, 53] width 52 height 11
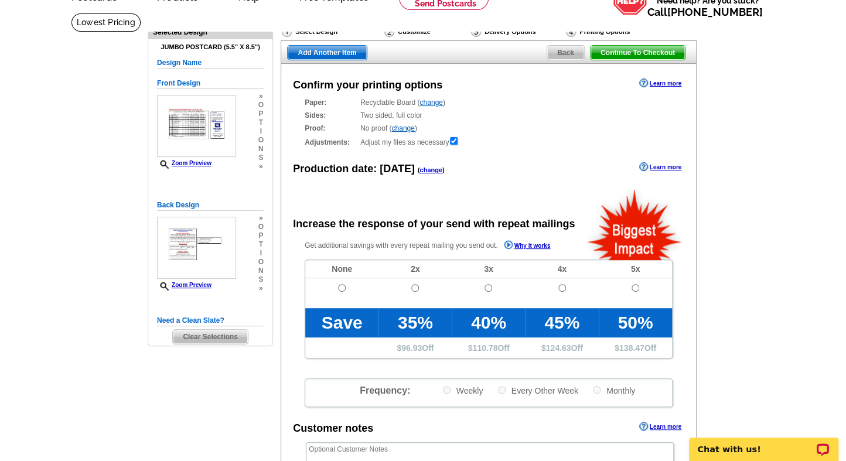
scroll to position [130, 0]
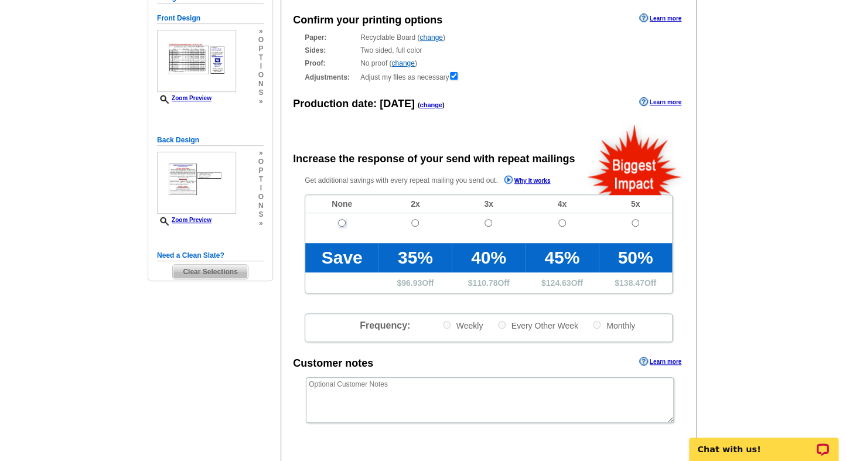
click at [341, 223] on input "radio" at bounding box center [342, 223] width 8 height 8
radio input "true"
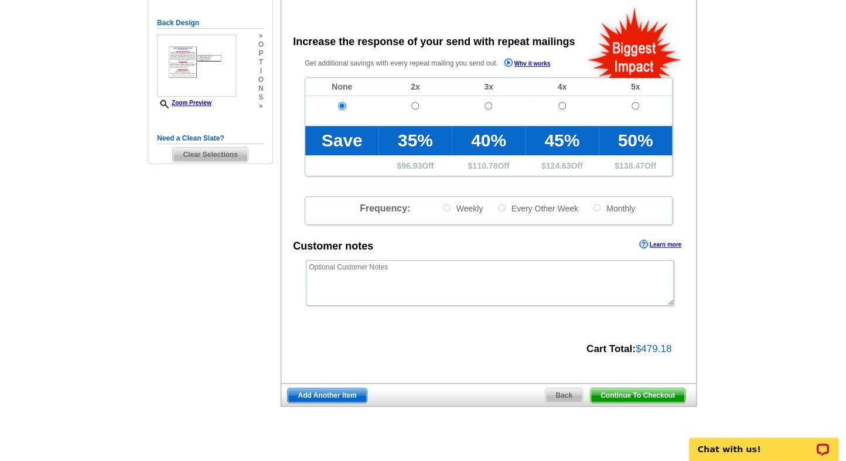
scroll to position [260, 0]
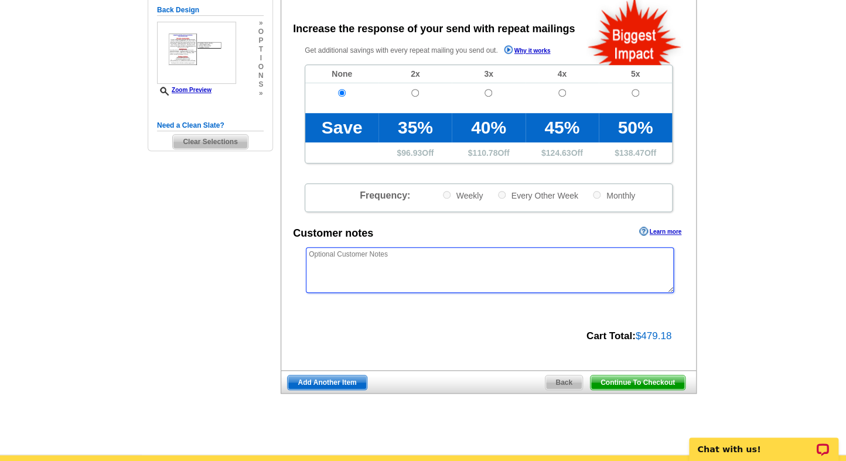
click at [325, 267] on textarea at bounding box center [490, 270] width 368 height 46
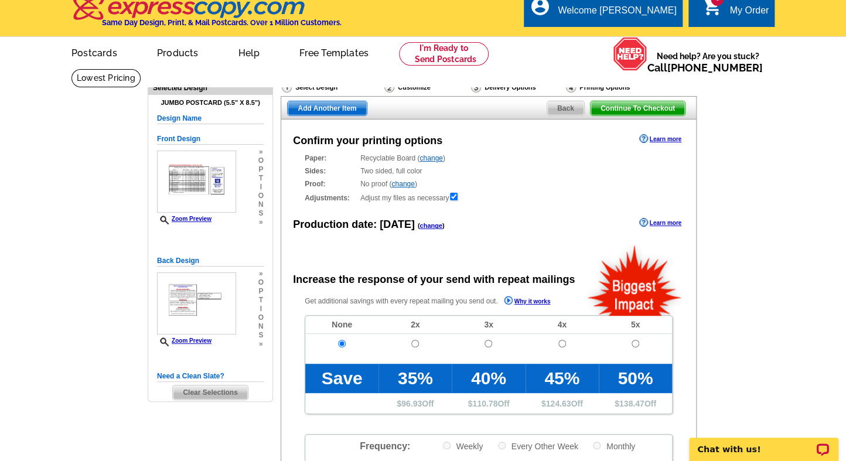
scroll to position [0, 0]
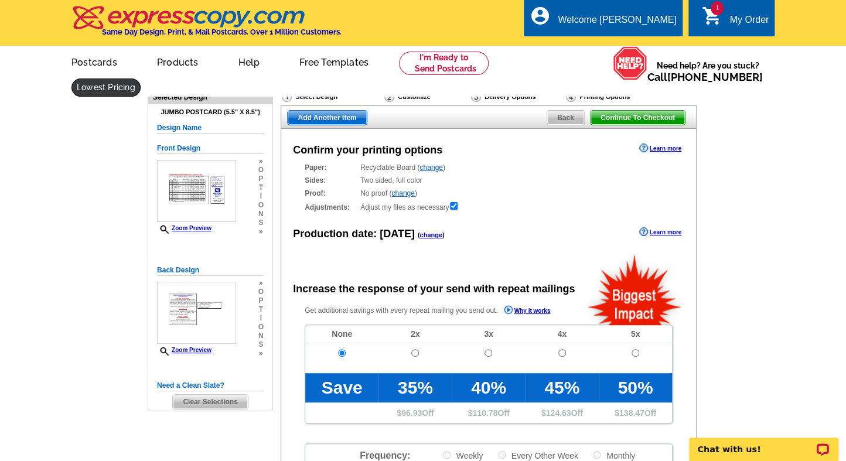
type textarea "Please apply discount code. I was not able to reach customer service for the cu…"
click at [141, 79] on link at bounding box center [106, 88] width 69 height 18
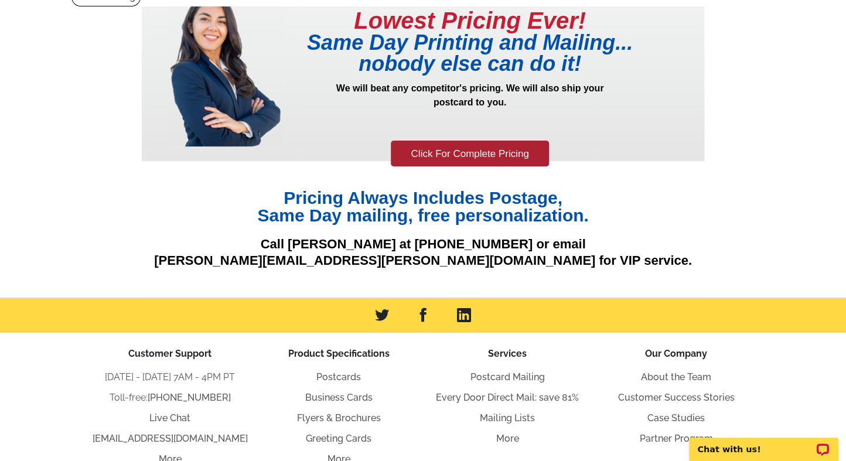
scroll to position [130, 0]
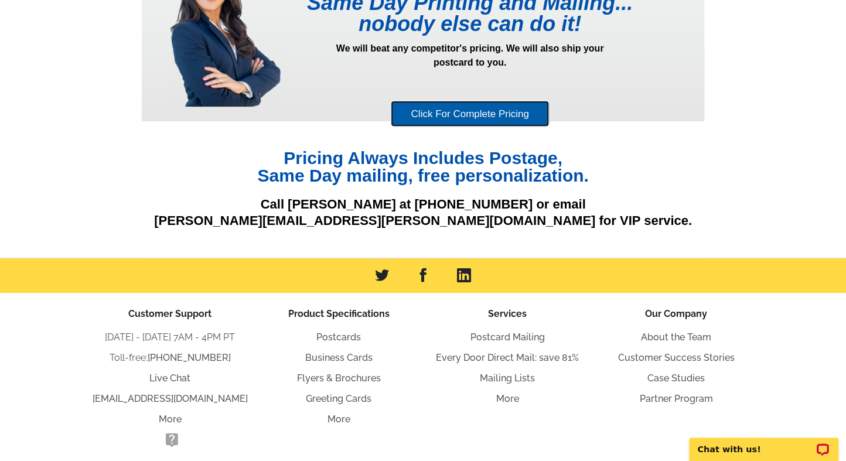
click at [501, 111] on link "Click For Complete Pricing" at bounding box center [470, 114] width 158 height 26
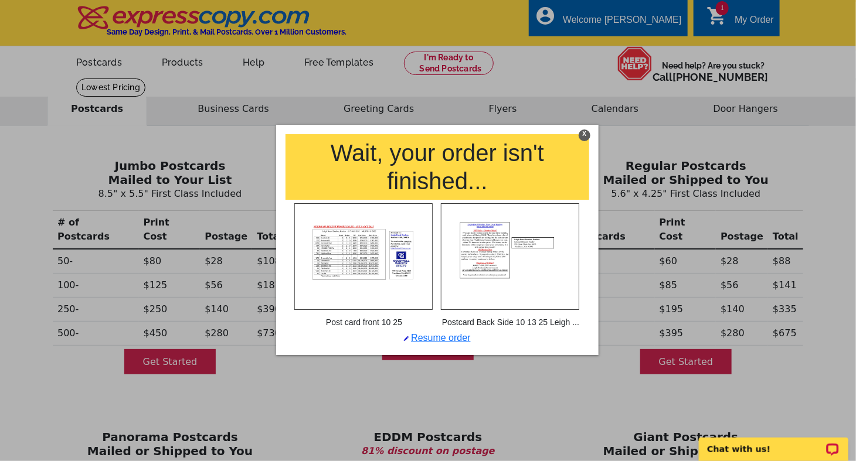
click at [584, 131] on div "X" at bounding box center [585, 136] width 12 height 12
